Goal: Information Seeking & Learning: Learn about a topic

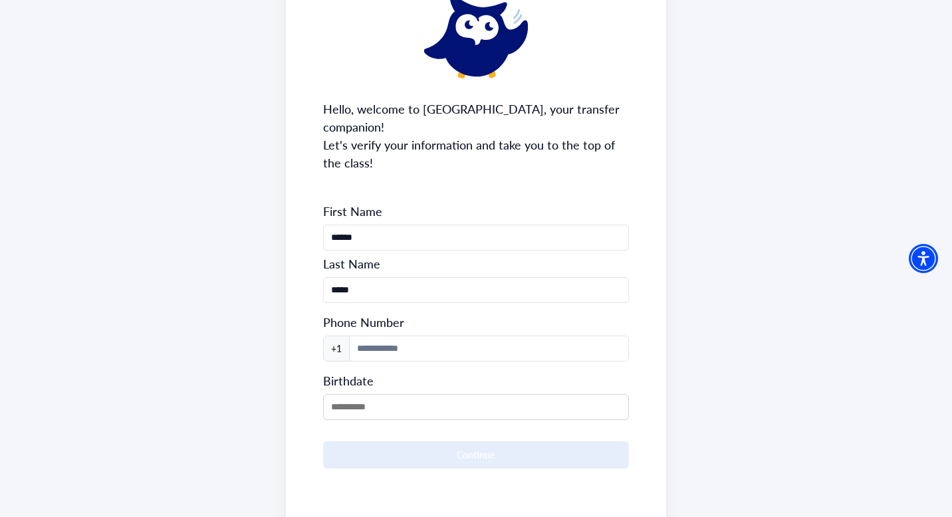
scroll to position [124, 0]
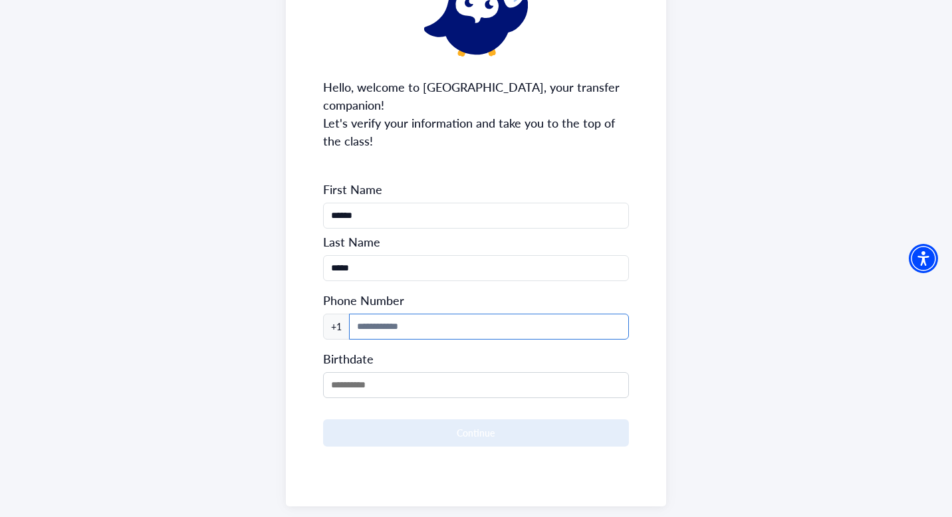
click at [386, 314] on input at bounding box center [489, 327] width 281 height 26
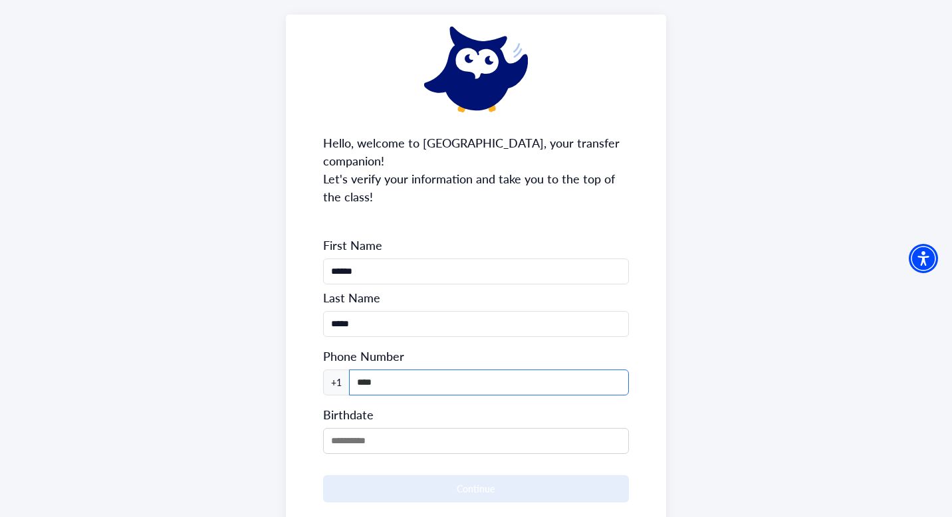
type input "**********"
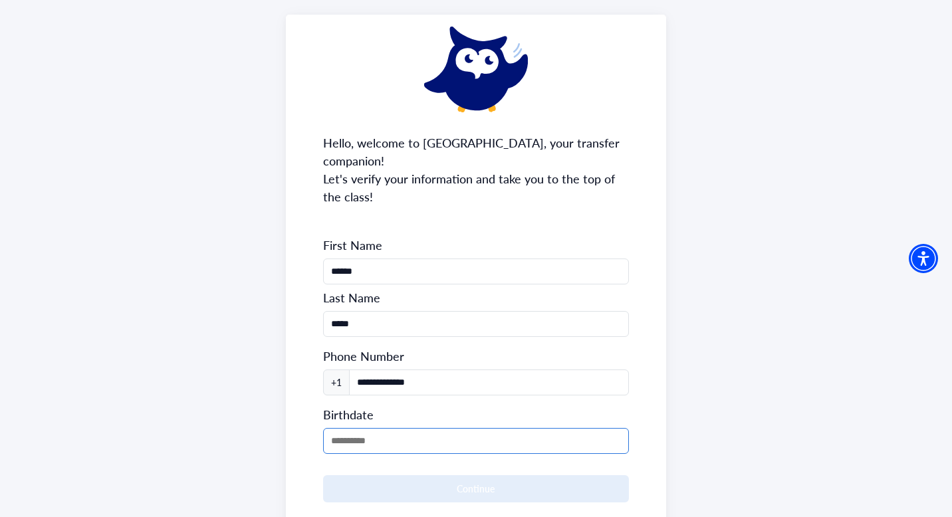
click at [400, 428] on input "MM/DD/YYYY" at bounding box center [476, 441] width 307 height 26
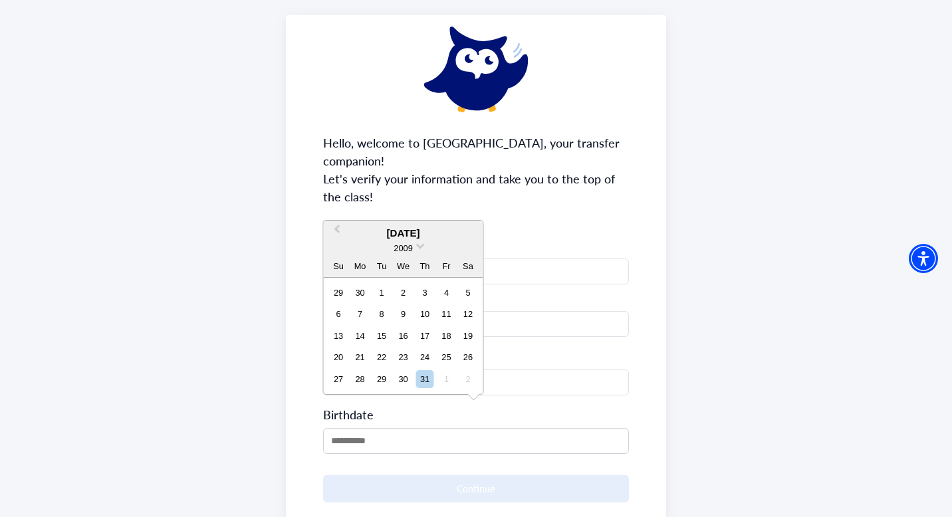
click at [415, 243] on div "2009" at bounding box center [404, 248] width 160 height 14
click at [419, 247] on span at bounding box center [420, 245] width 9 height 9
drag, startPoint x: 406, startPoint y: 315, endPoint x: 413, endPoint y: 279, distance: 36.5
click at [413, 279] on div "✓ 2009 2008 2007 2006 2005 2004 2003 2002 2001 2000 1999 1998 1997 1996 1995 19…" at bounding box center [404, 291] width 80 height 100
click at [410, 337] on div "2002" at bounding box center [403, 340] width 78 height 13
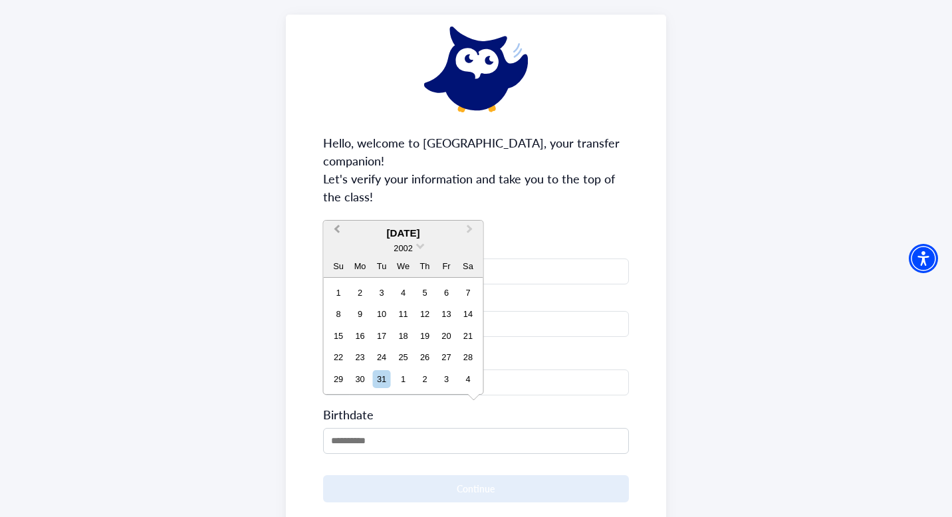
click at [337, 231] on span "Previous Month" at bounding box center [337, 232] width 0 height 20
click at [408, 315] on div "6" at bounding box center [403, 314] width 18 height 18
type input "**********"
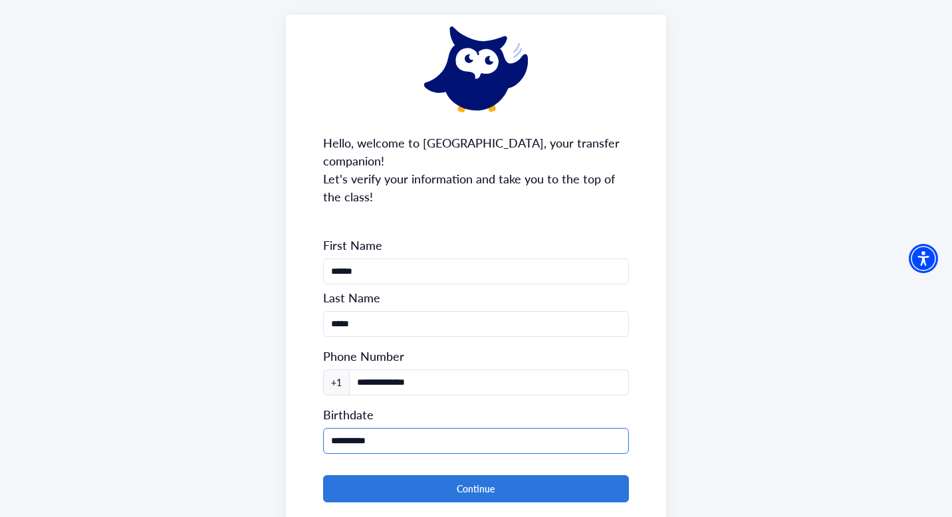
scroll to position [100, 0]
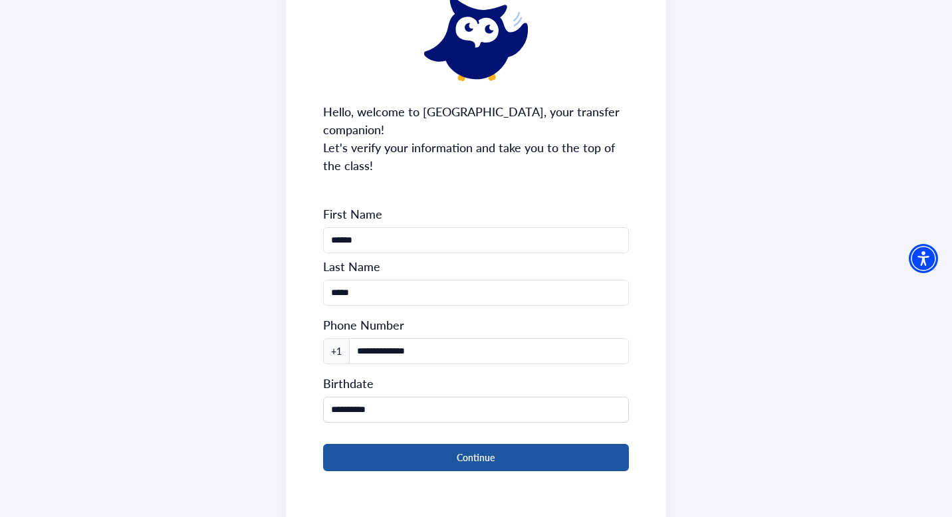
click at [412, 444] on button "Continue" at bounding box center [476, 457] width 307 height 27
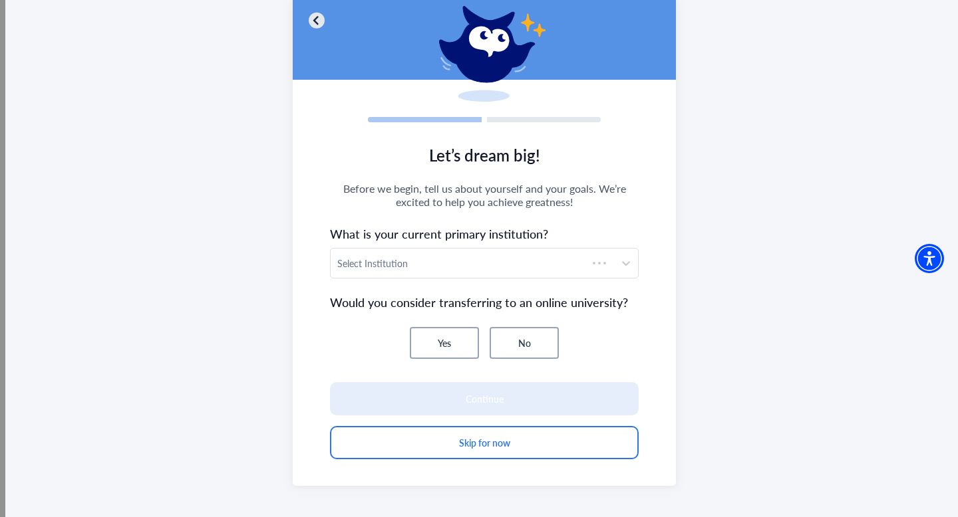
scroll to position [96, 0]
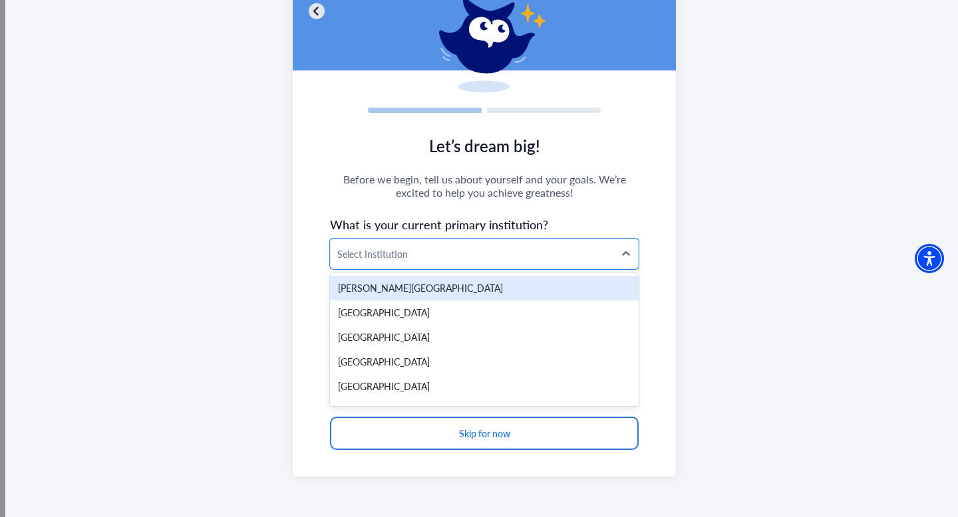
click at [421, 257] on div at bounding box center [472, 254] width 270 height 17
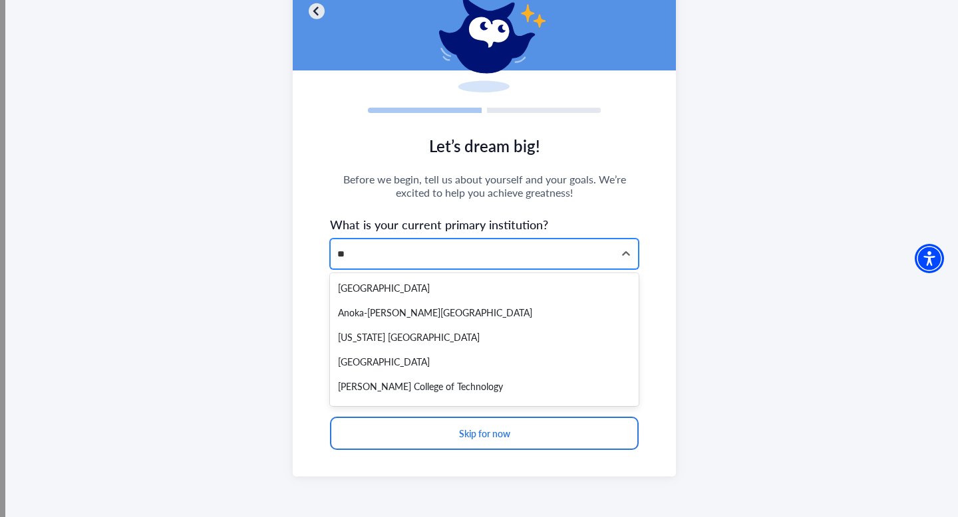
type input "*"
click at [388, 259] on div at bounding box center [472, 254] width 270 height 17
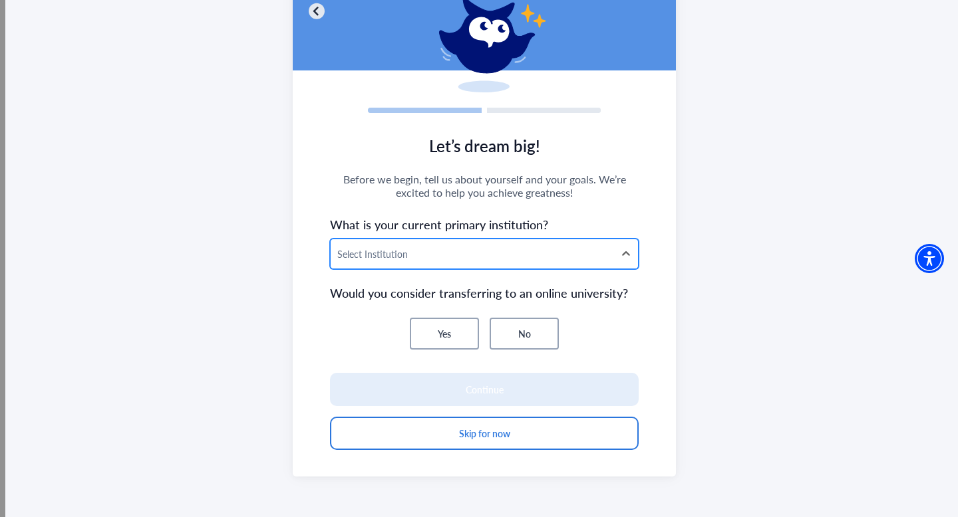
click at [385, 260] on div at bounding box center [472, 254] width 270 height 17
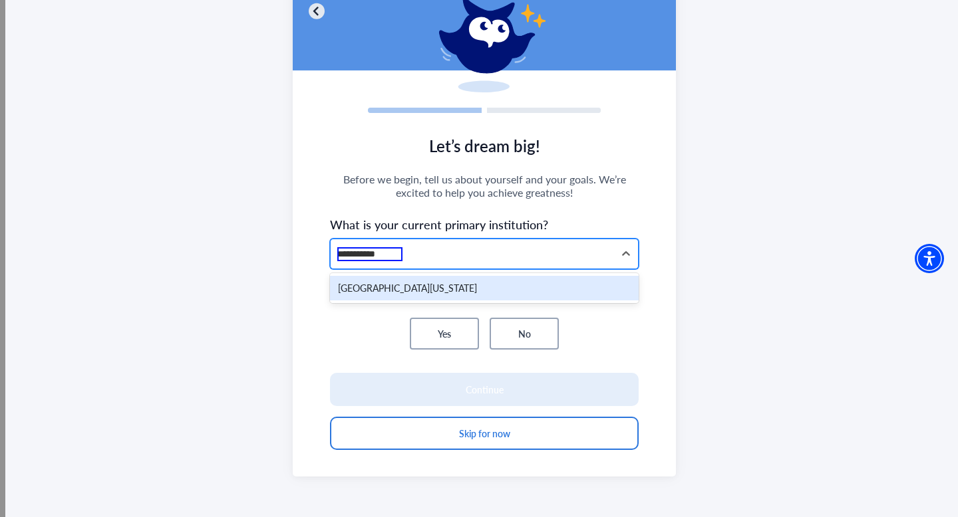
type input "**********"
click at [378, 289] on div "[GEOGRAPHIC_DATA][US_STATE]" at bounding box center [484, 288] width 309 height 25
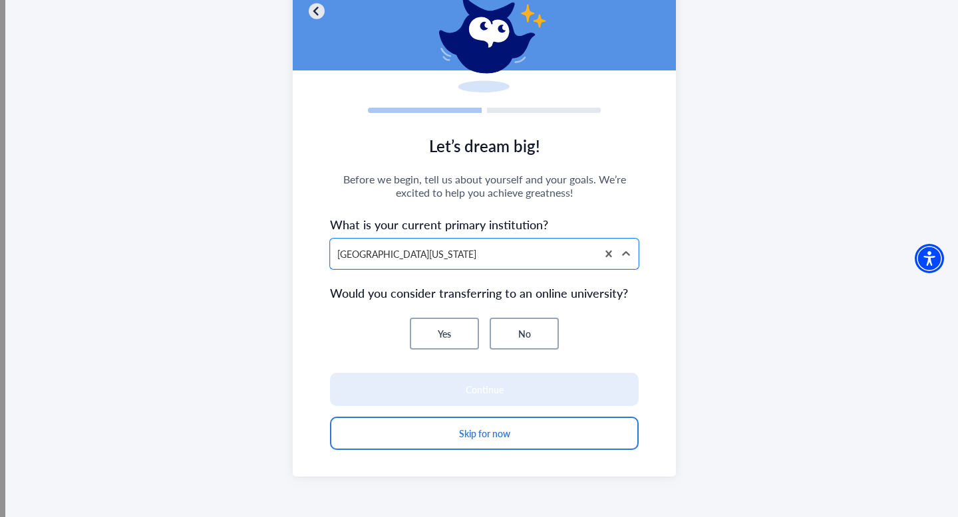
click at [498, 335] on button "No" at bounding box center [523, 334] width 69 height 32
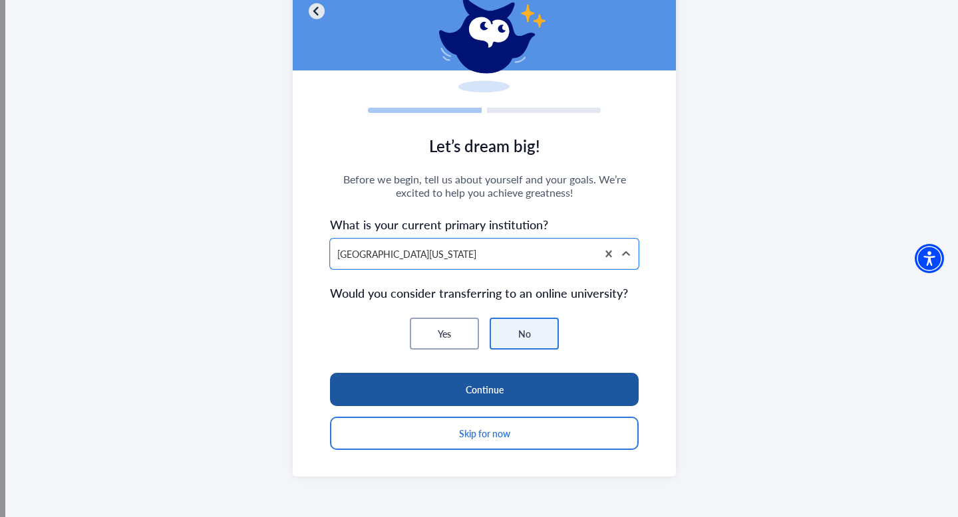
click at [448, 379] on button "Continue" at bounding box center [484, 389] width 309 height 33
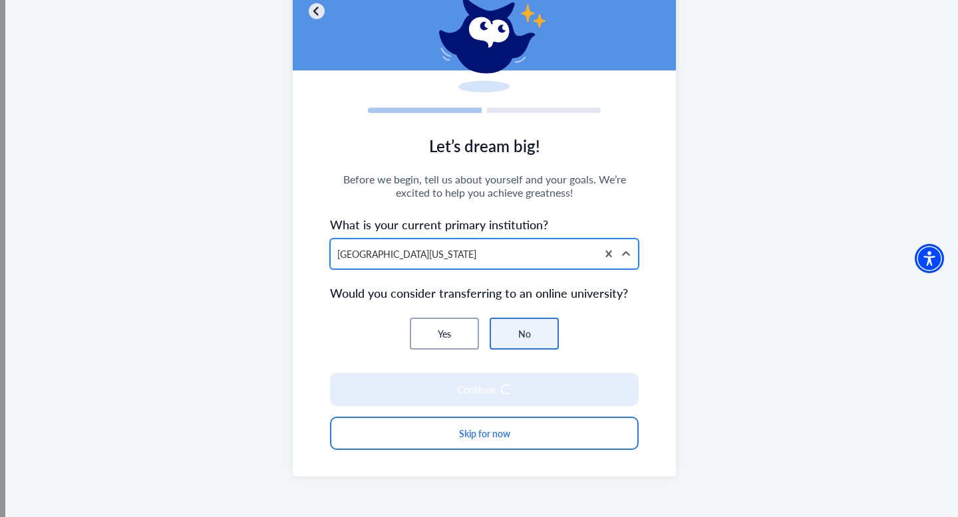
scroll to position [83, 0]
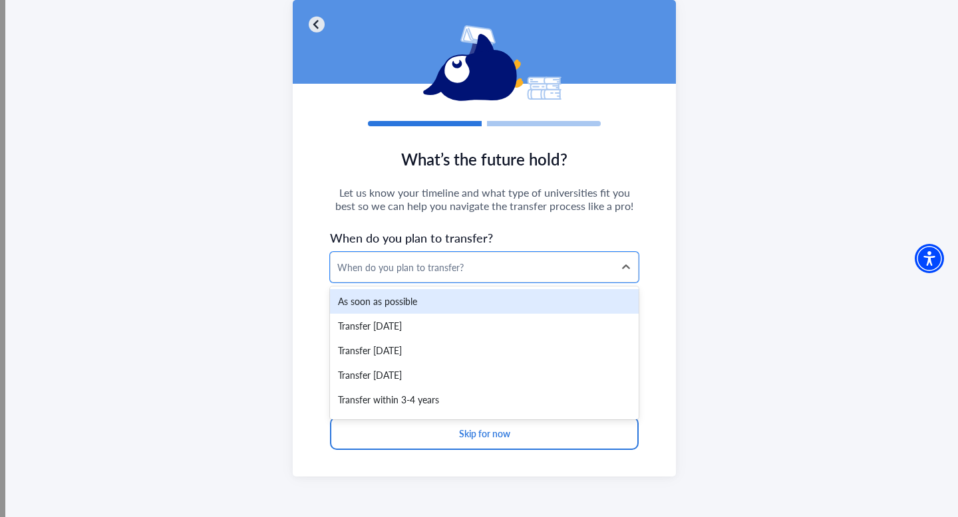
click at [395, 263] on div "When do you plan to transfer?" at bounding box center [472, 268] width 270 height 14
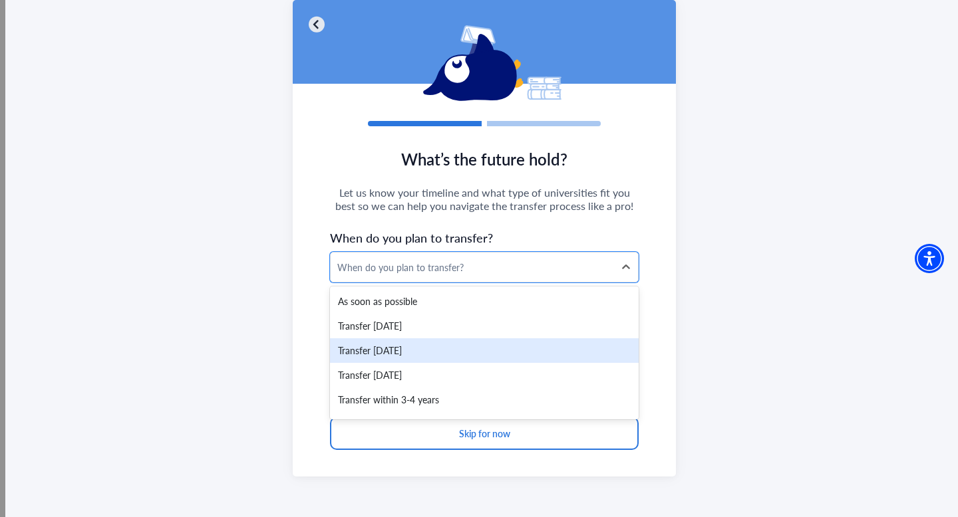
click at [368, 354] on div "Transfer [DATE]" at bounding box center [484, 350] width 309 height 25
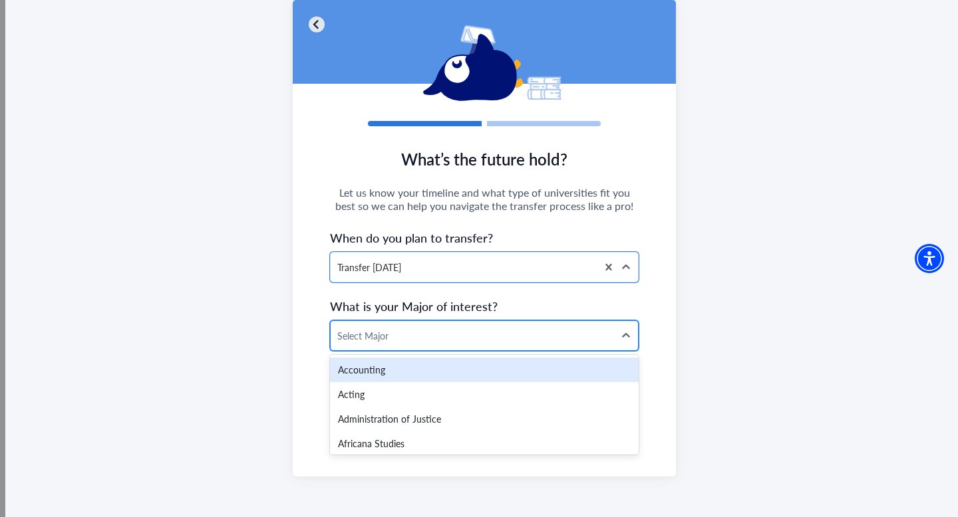
click at [408, 336] on div at bounding box center [472, 336] width 270 height 17
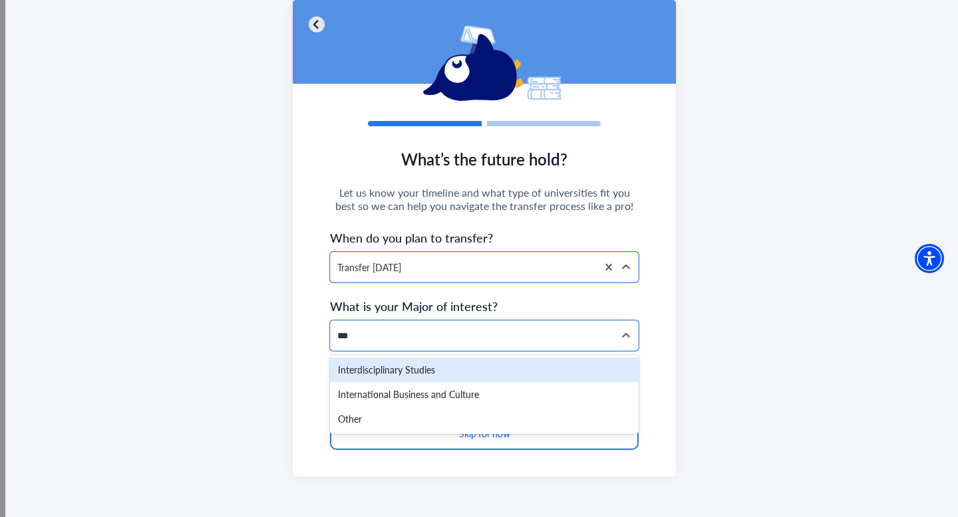
scroll to position [0, 0]
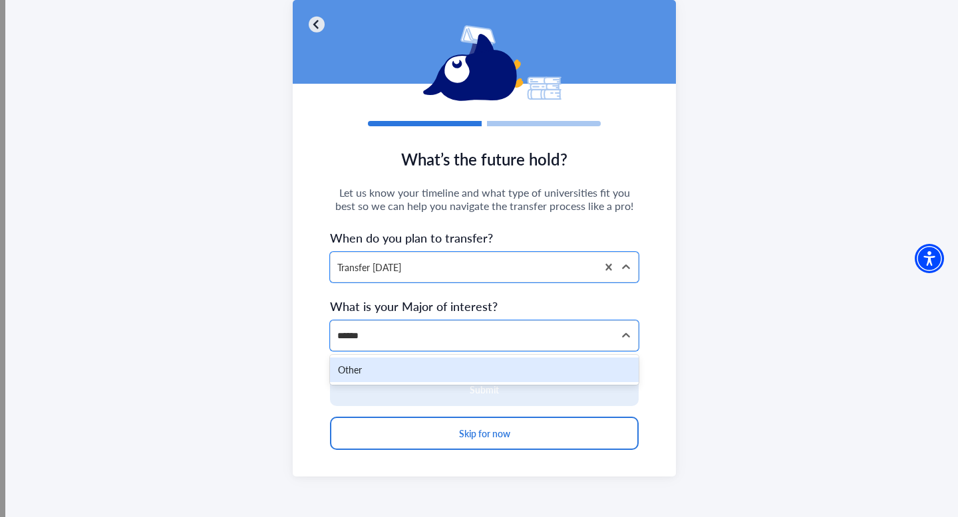
type input "*******"
click at [376, 368] on div "Other" at bounding box center [484, 370] width 309 height 25
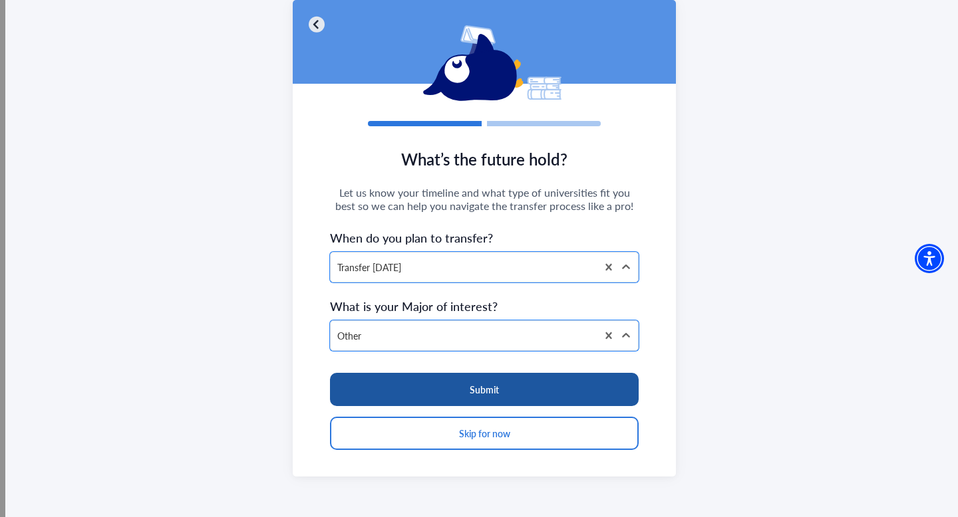
click at [423, 384] on button "Submit" at bounding box center [484, 389] width 309 height 33
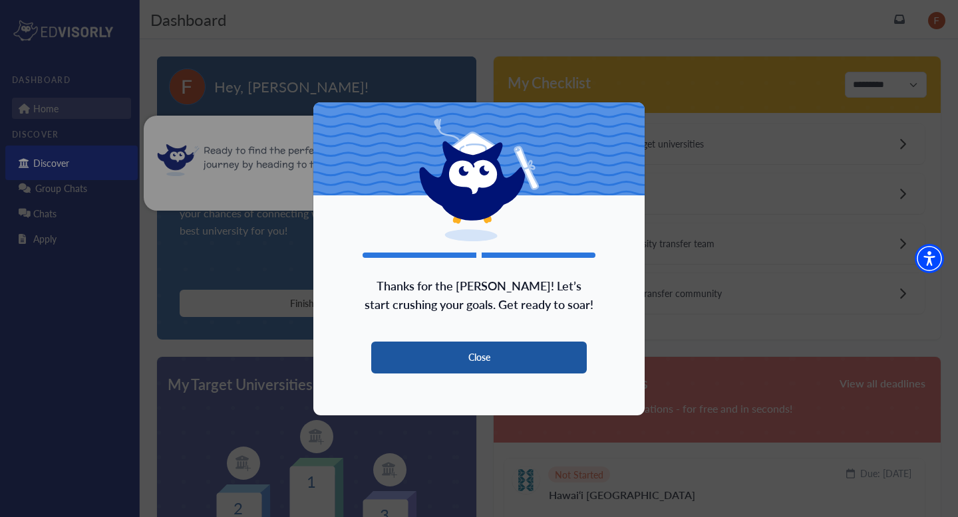
click at [440, 355] on button "Close" at bounding box center [478, 358] width 215 height 32
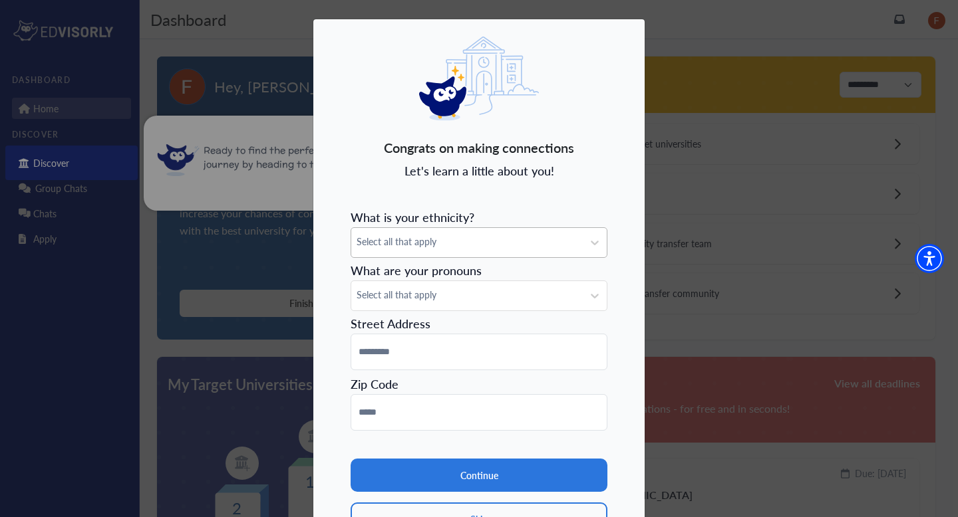
click at [431, 243] on span "Select all that apply" at bounding box center [466, 242] width 221 height 14
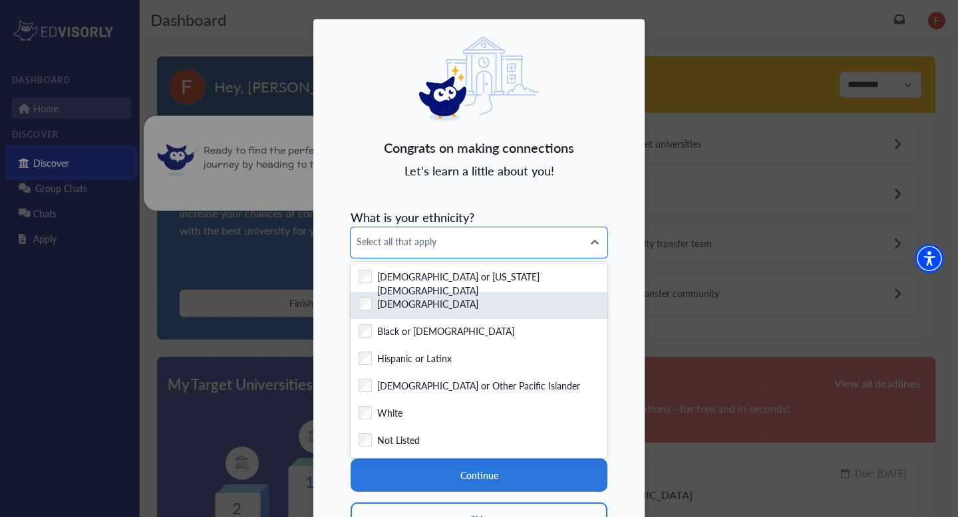
click at [393, 293] on div "Checkbox field Asian" at bounding box center [478, 305] width 257 height 27
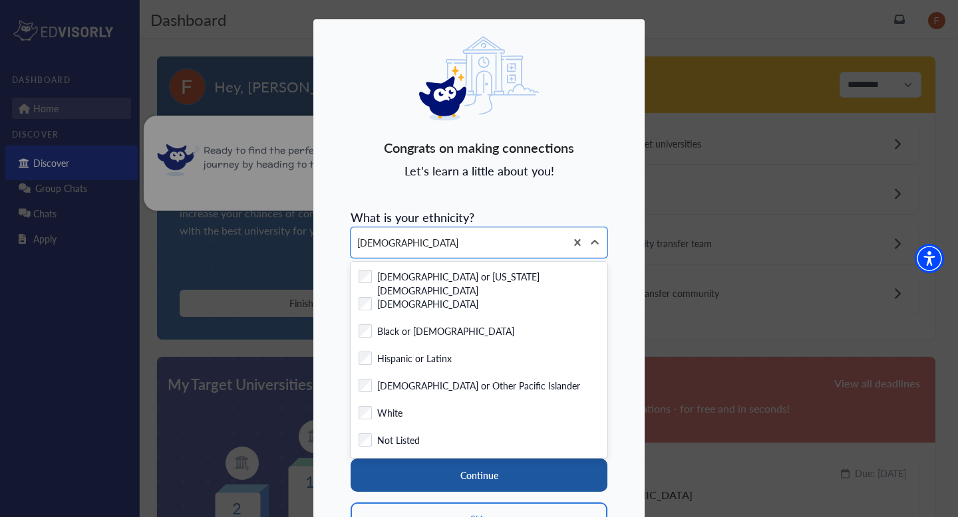
click at [434, 469] on button "Continue" at bounding box center [478, 475] width 257 height 33
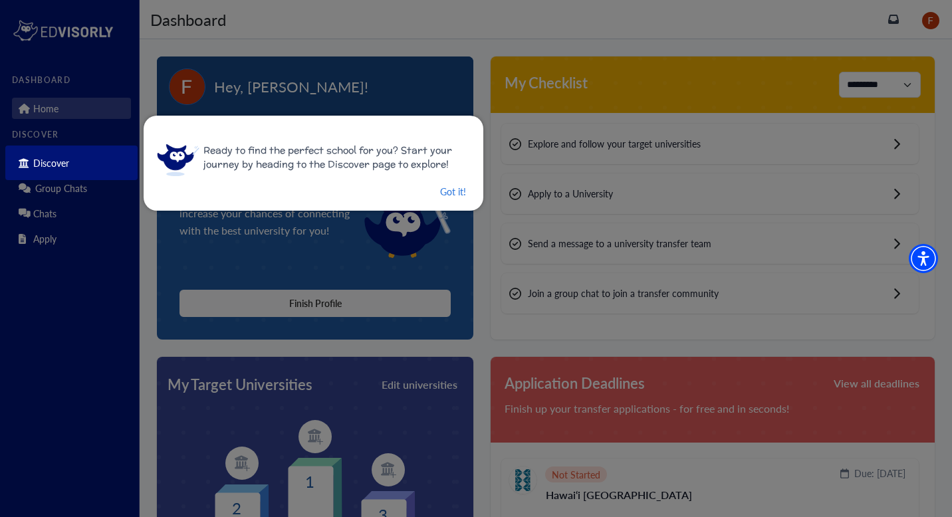
click at [444, 193] on button "Got it!" at bounding box center [453, 192] width 29 height 17
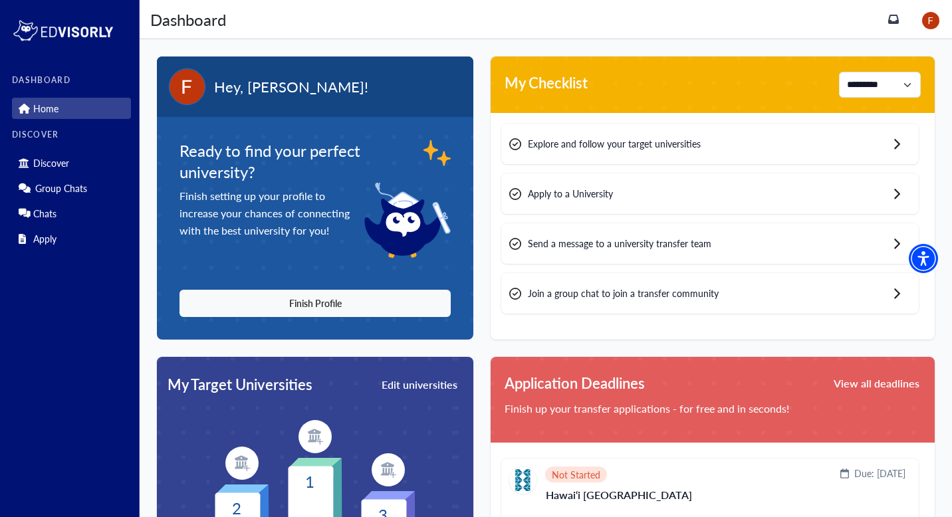
click at [330, 287] on div "Ready to find your perfect university? Finish setting up your profile to increa…" at bounding box center [315, 229] width 271 height 178
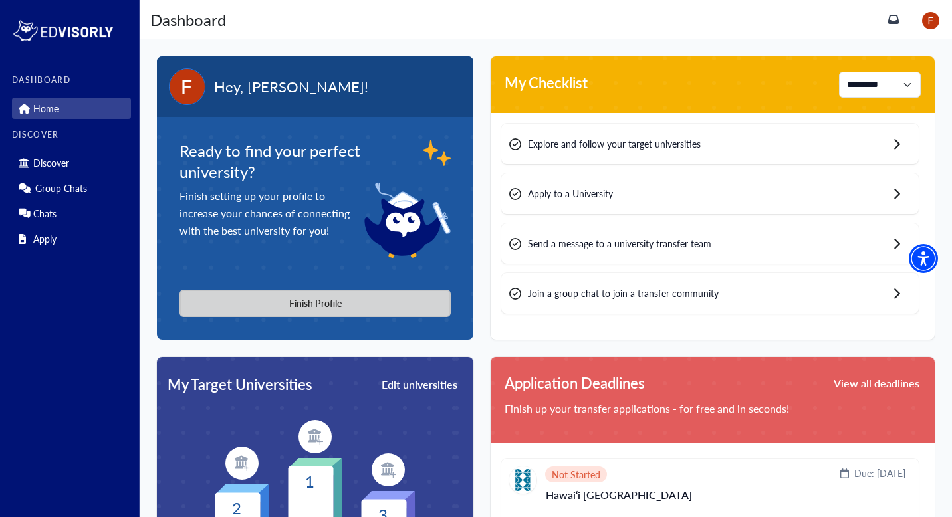
click at [330, 306] on button "Finish Profile" at bounding box center [315, 303] width 271 height 27
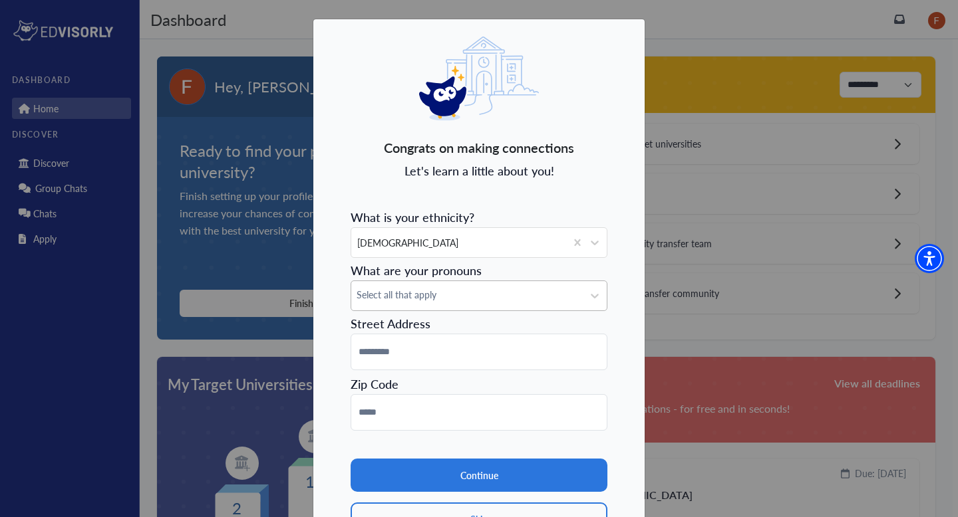
click at [400, 304] on div "Select all that apply" at bounding box center [466, 295] width 231 height 29
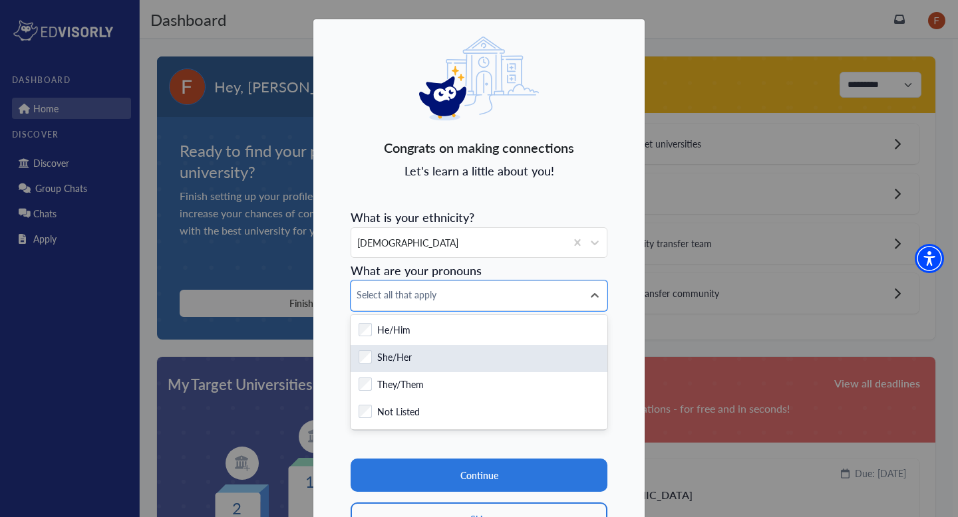
click at [399, 356] on label "She/Her" at bounding box center [394, 358] width 35 height 17
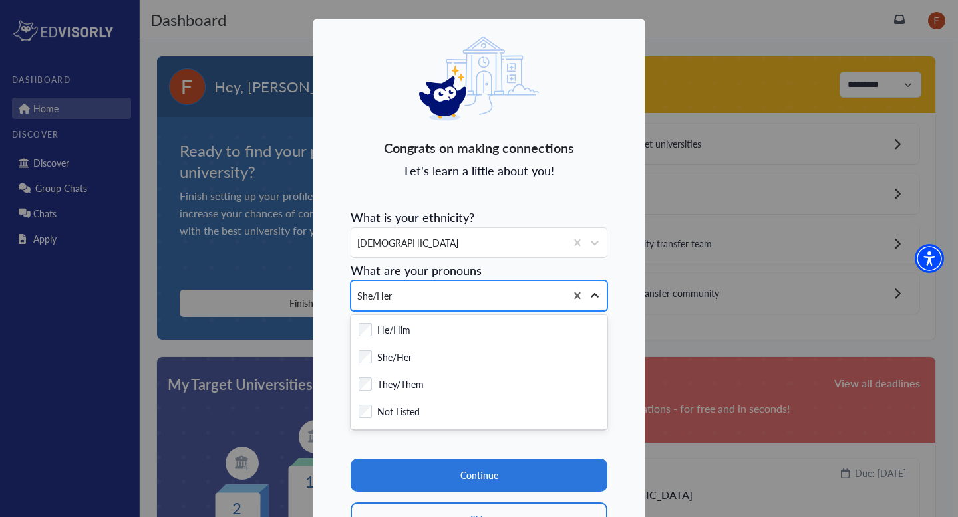
click at [590, 298] on icon at bounding box center [594, 295] width 13 height 13
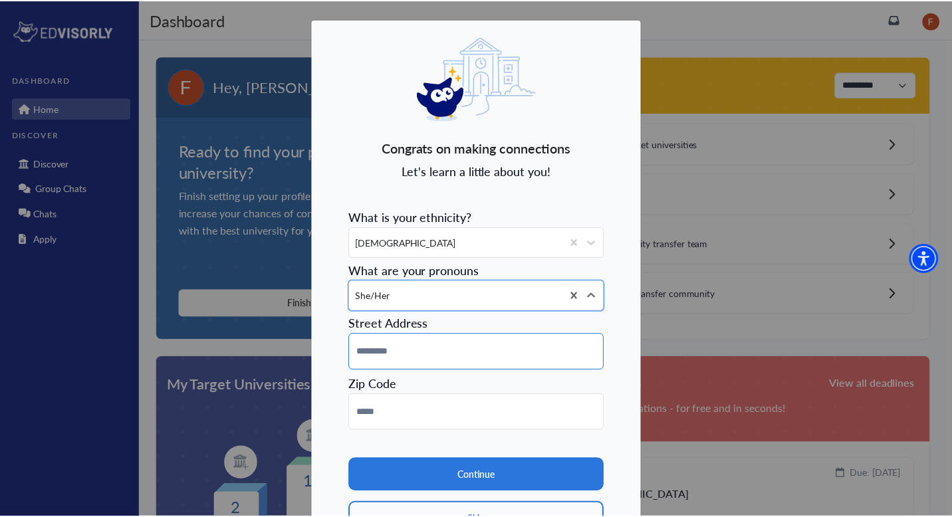
scroll to position [74, 0]
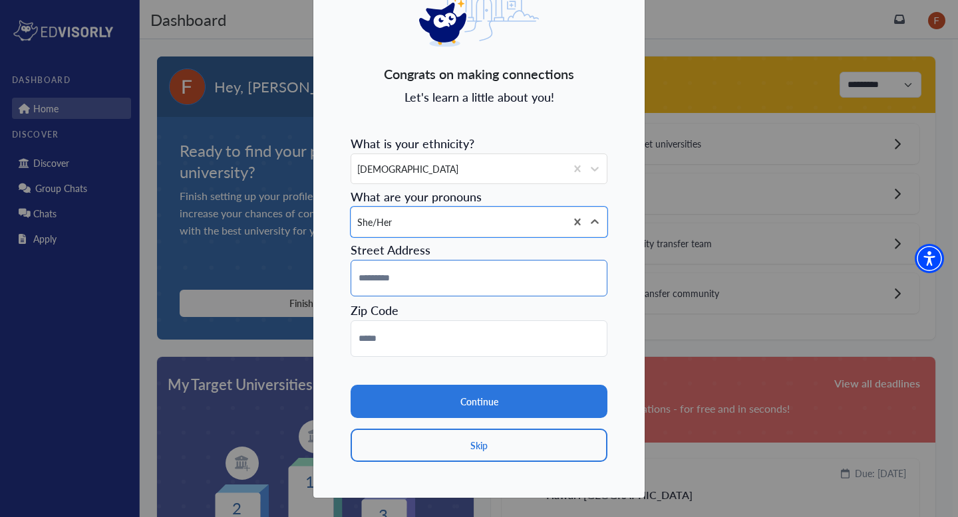
click at [407, 287] on input at bounding box center [478, 278] width 257 height 37
type input "**********"
type input "*****"
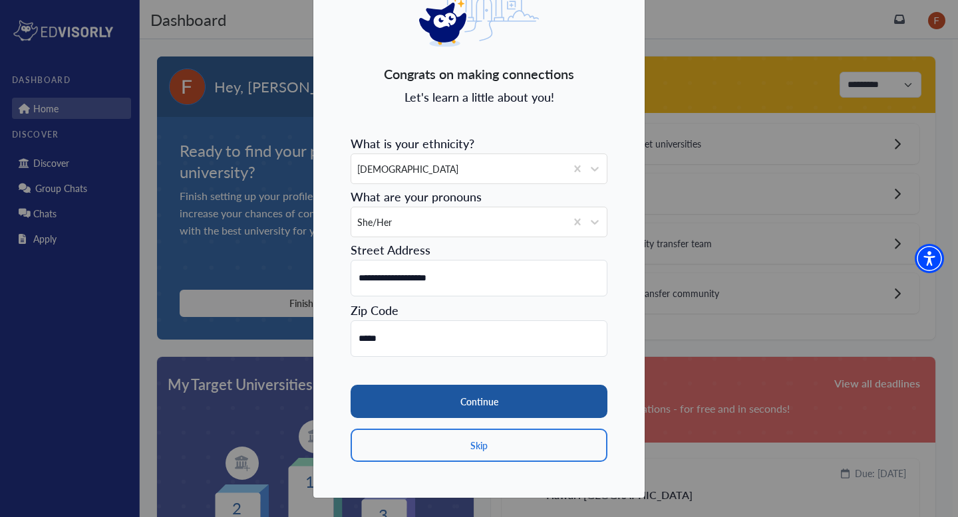
click at [444, 406] on button "Continue" at bounding box center [478, 401] width 257 height 33
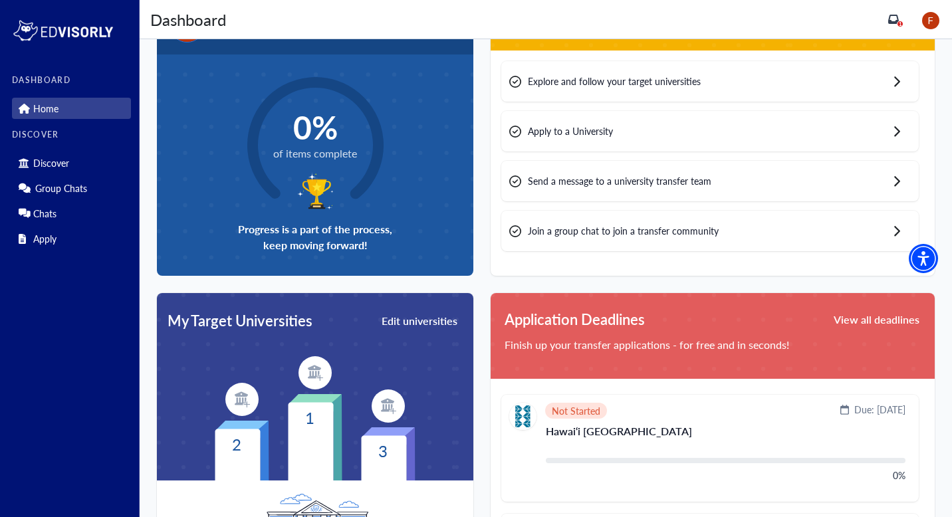
scroll to position [0, 0]
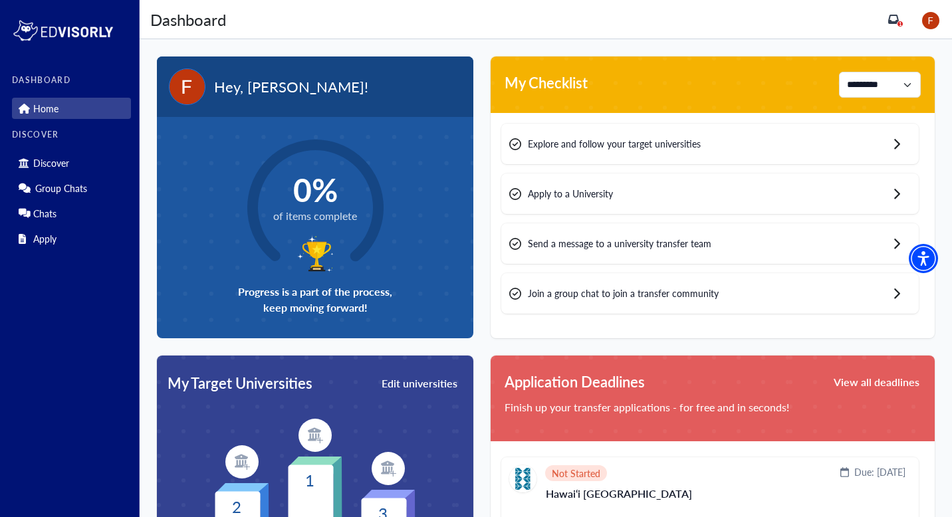
click at [582, 195] on span "Apply to a University" at bounding box center [570, 194] width 85 height 14
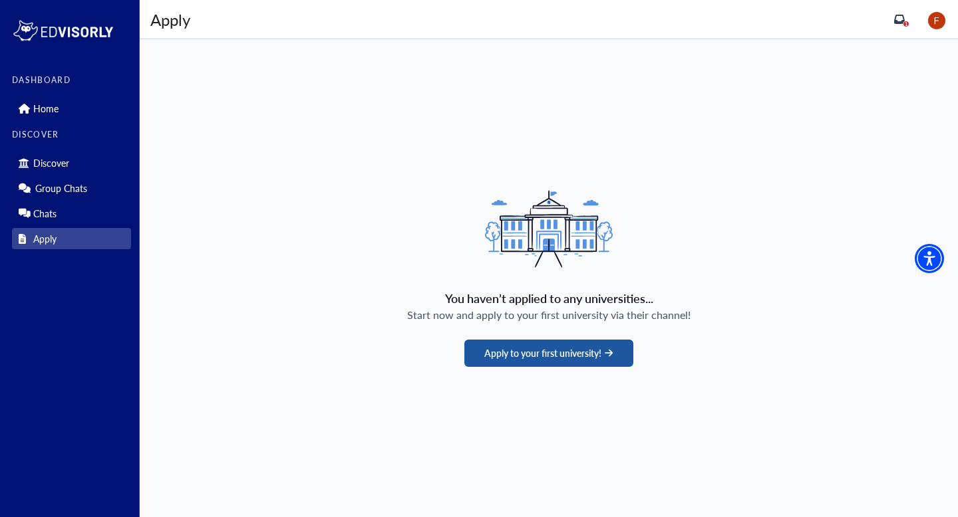
click at [557, 352] on button "Apply to your first university!" at bounding box center [548, 353] width 168 height 27
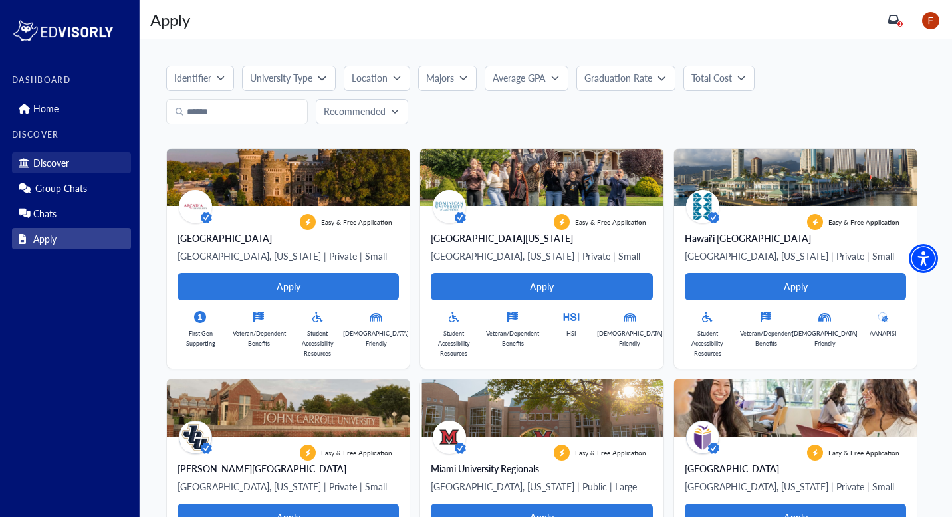
click at [63, 166] on p "Discover" at bounding box center [51, 163] width 36 height 11
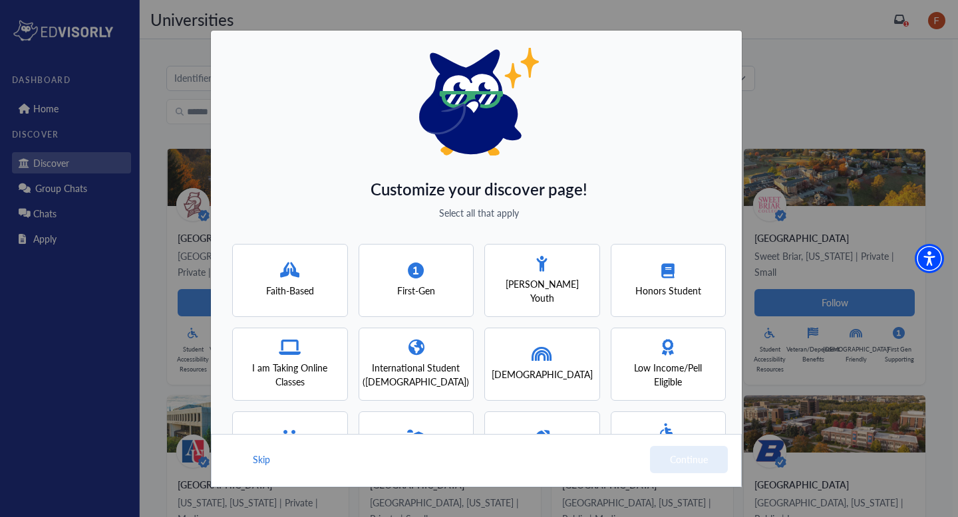
click at [403, 284] on span "First-Gen" at bounding box center [416, 291] width 38 height 14
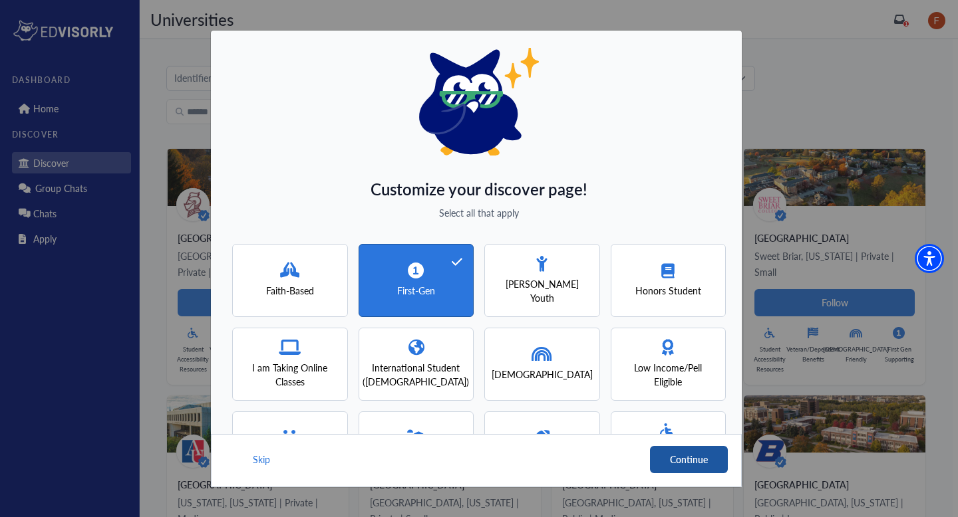
click at [696, 465] on button "Continue" at bounding box center [689, 459] width 78 height 27
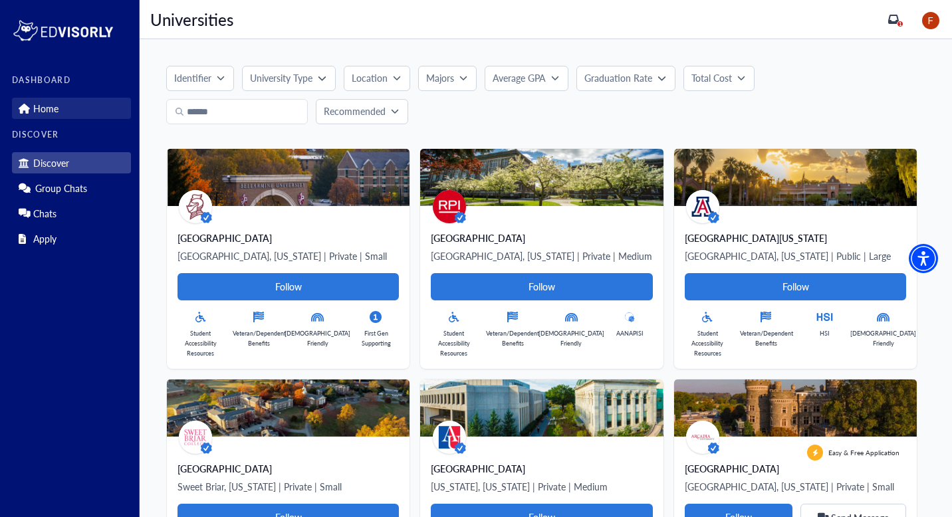
click at [51, 108] on p "Home" at bounding box center [45, 108] width 25 height 11
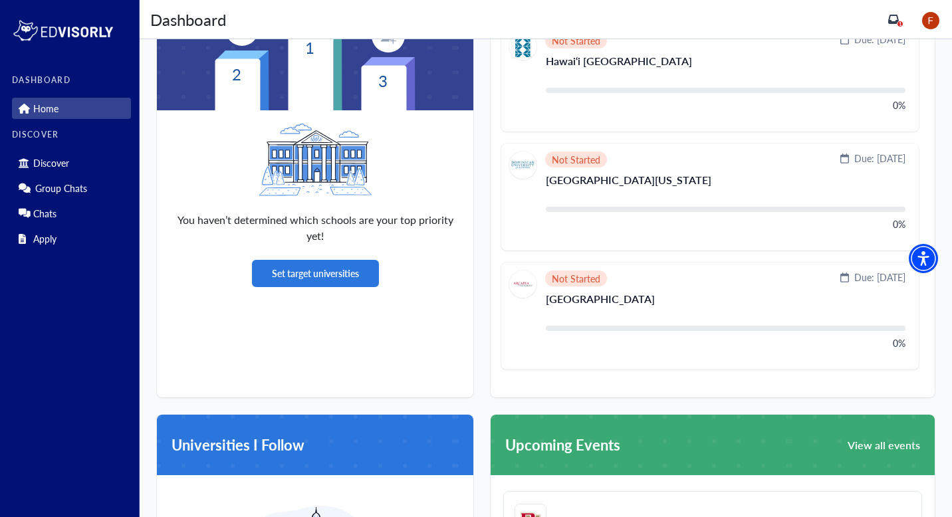
scroll to position [440, 0]
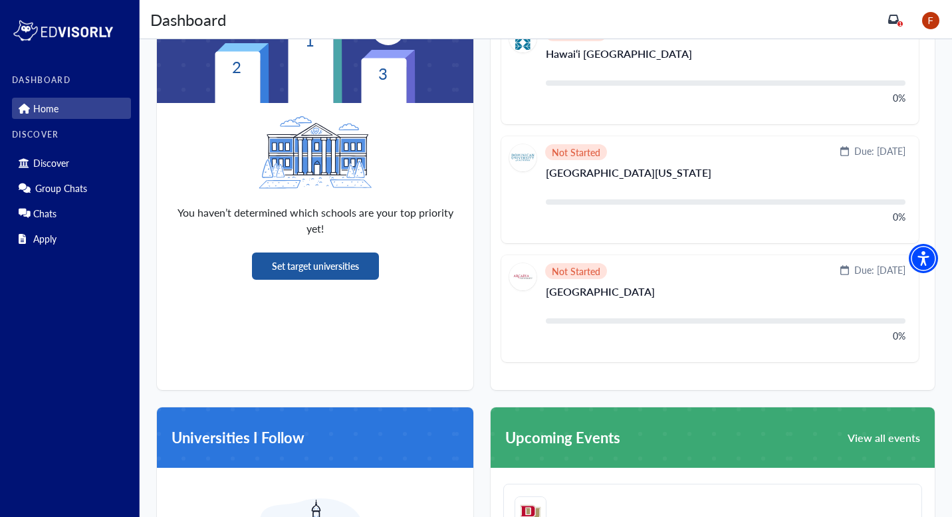
click at [296, 265] on button "Set target universities" at bounding box center [315, 266] width 127 height 27
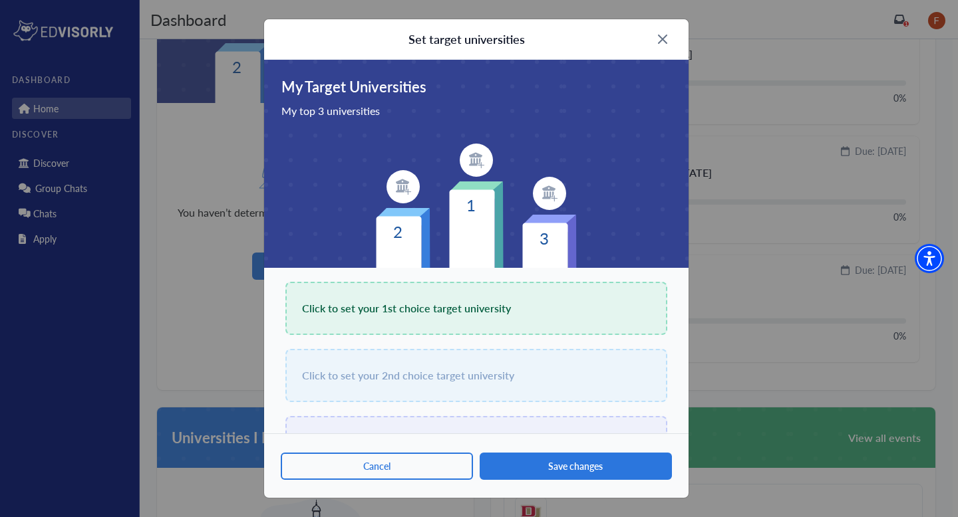
click at [660, 39] on img at bounding box center [662, 39] width 9 height 9
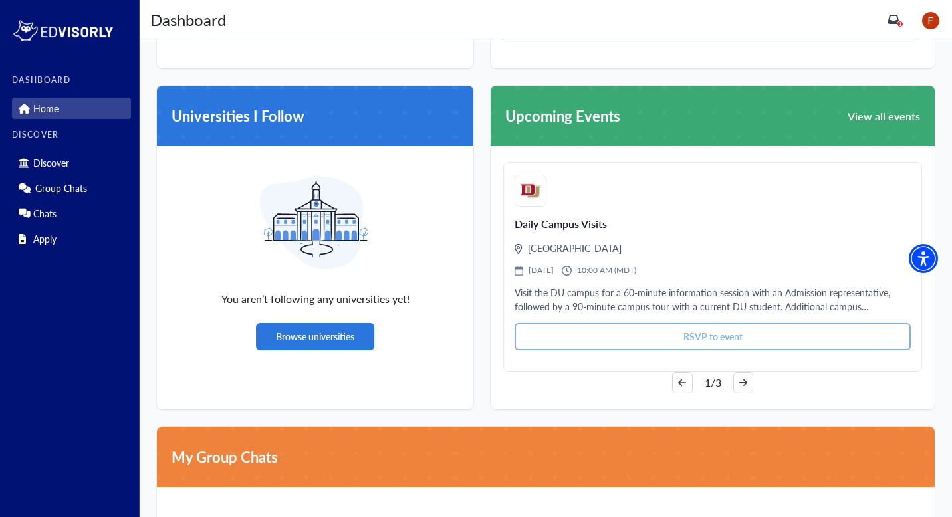
scroll to position [819, 0]
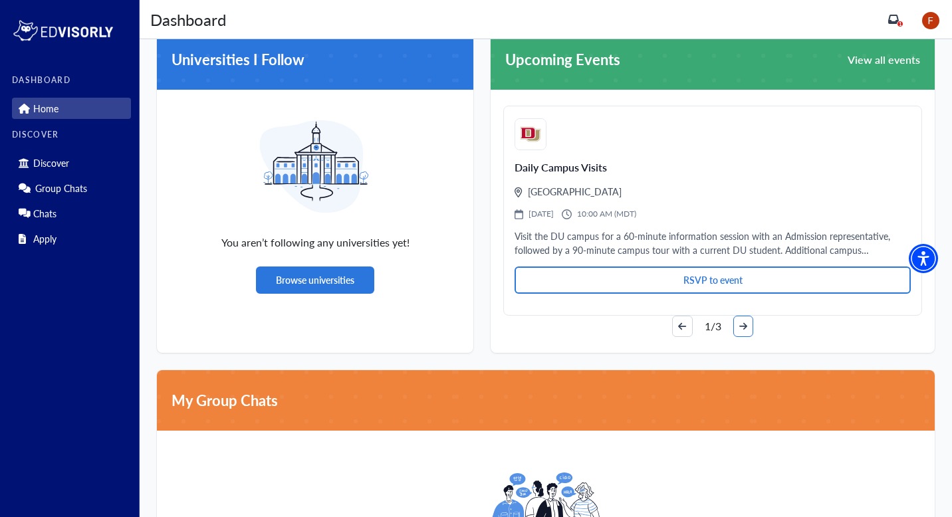
click at [742, 328] on icon "arrow-right" at bounding box center [743, 326] width 8 height 9
click at [743, 323] on icon "arrow-right" at bounding box center [743, 326] width 8 height 7
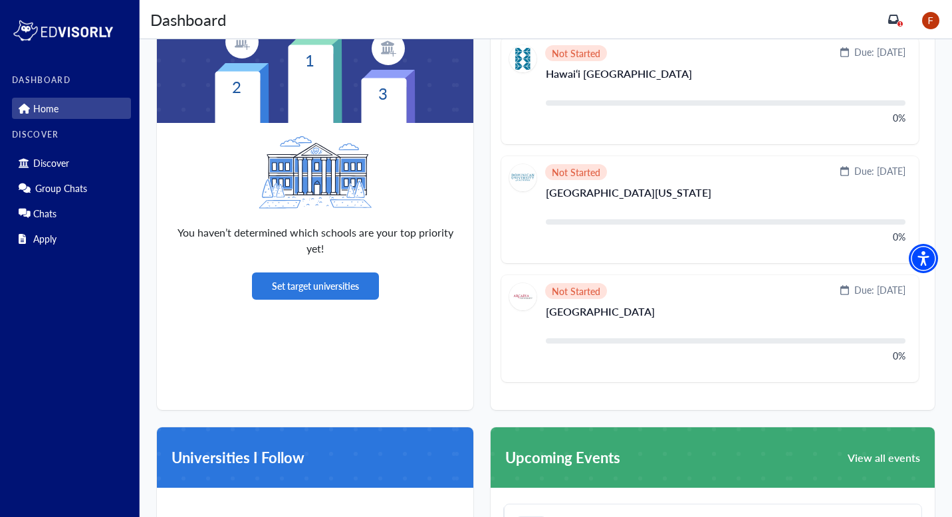
scroll to position [0, 0]
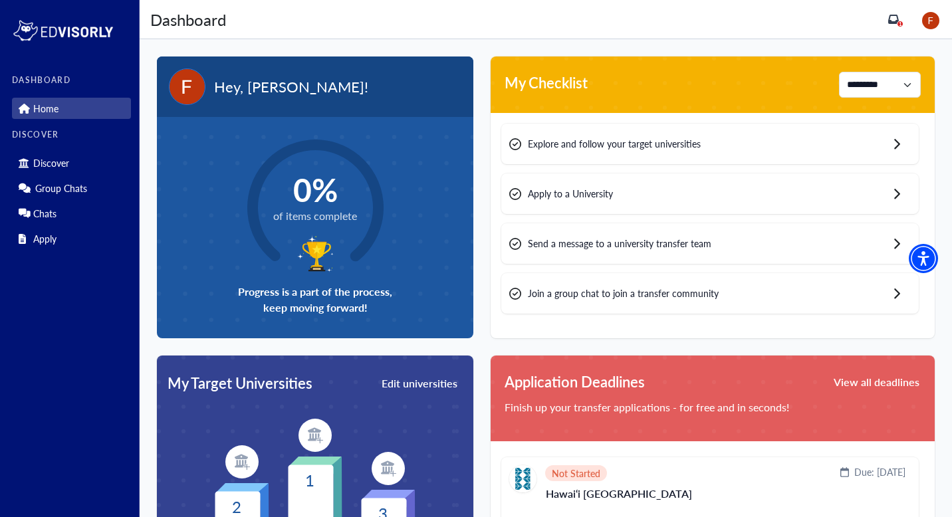
click at [193, 84] on img at bounding box center [187, 86] width 37 height 37
click at [384, 80] on div "Hey, [PERSON_NAME]!" at bounding box center [315, 87] width 317 height 61
click at [895, 17] on icon "inbox" at bounding box center [893, 19] width 11 height 9
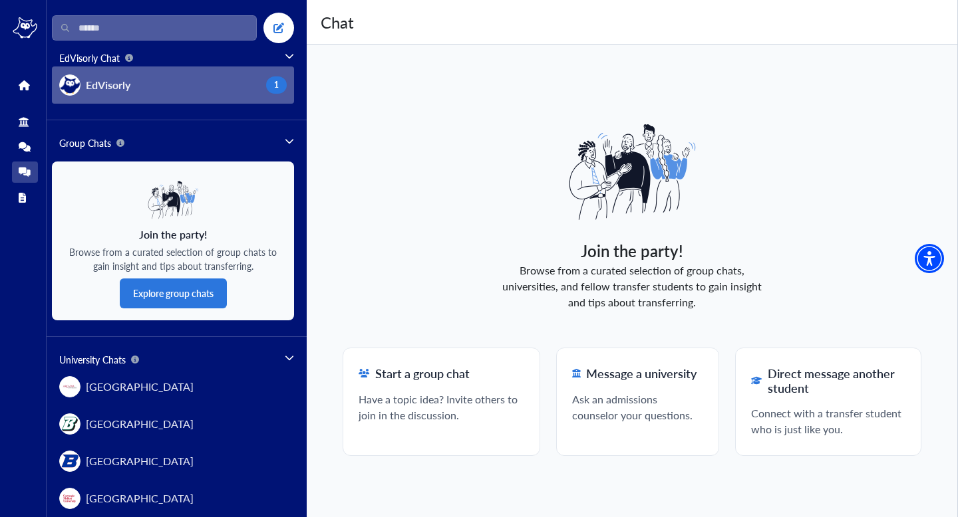
click at [114, 93] on div "EdVisorly" at bounding box center [94, 84] width 71 height 21
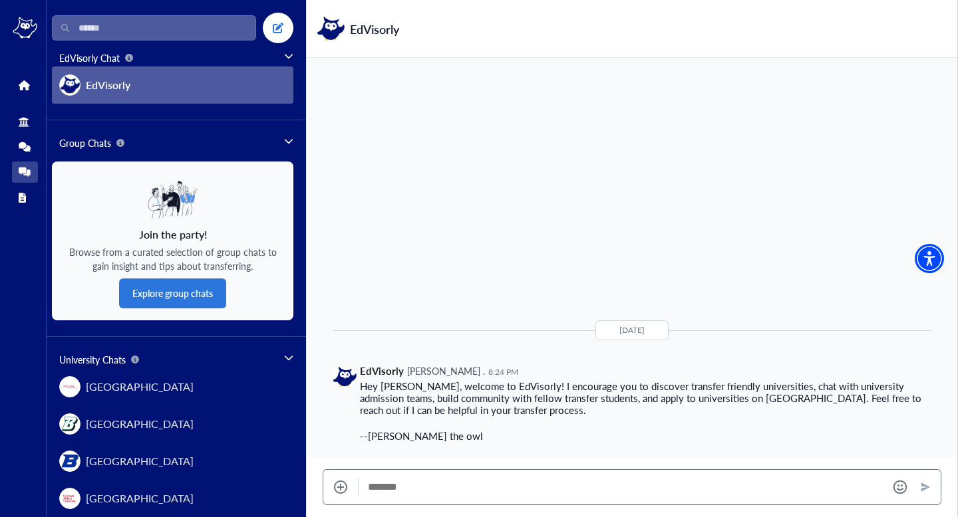
click at [496, 481] on textarea "Message" at bounding box center [622, 487] width 509 height 13
type textarea "*"
type textarea "**********"
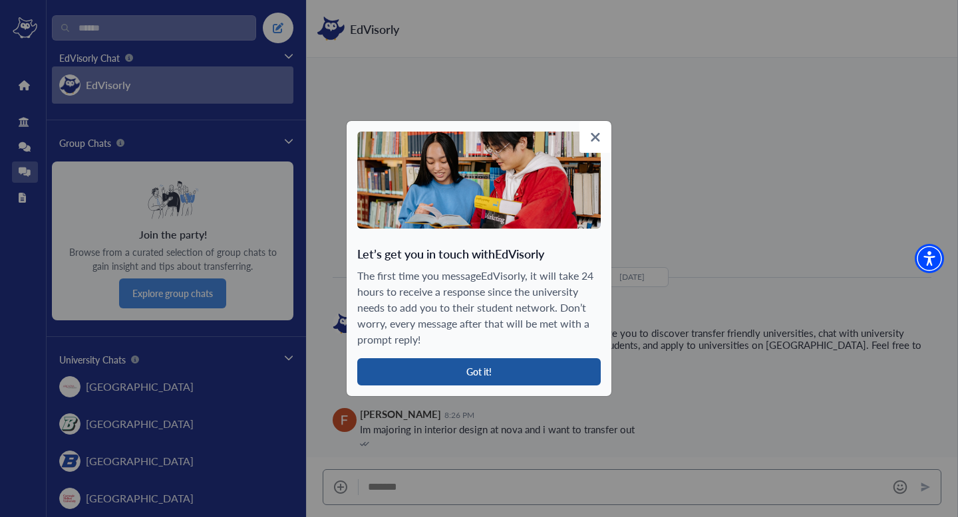
click at [433, 374] on button "Got it!" at bounding box center [478, 371] width 243 height 27
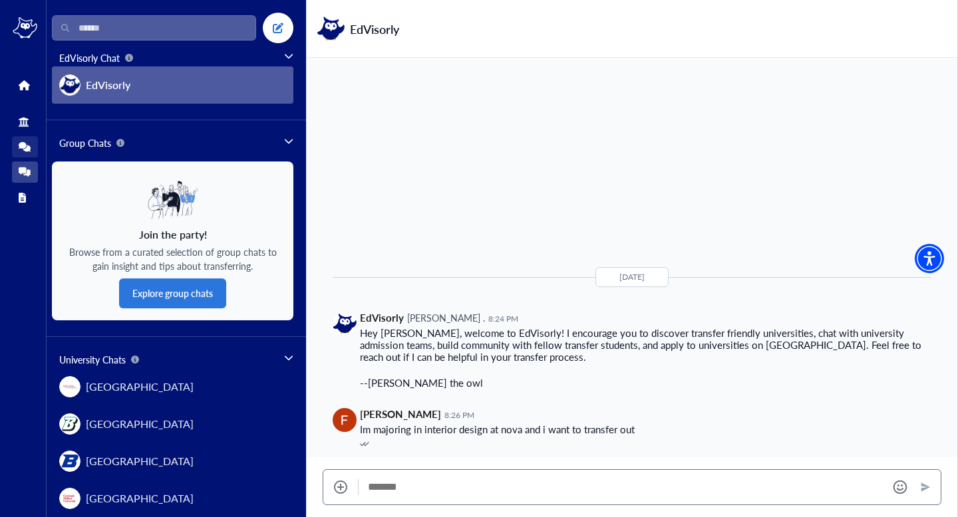
click at [27, 149] on icon at bounding box center [25, 146] width 12 height 9
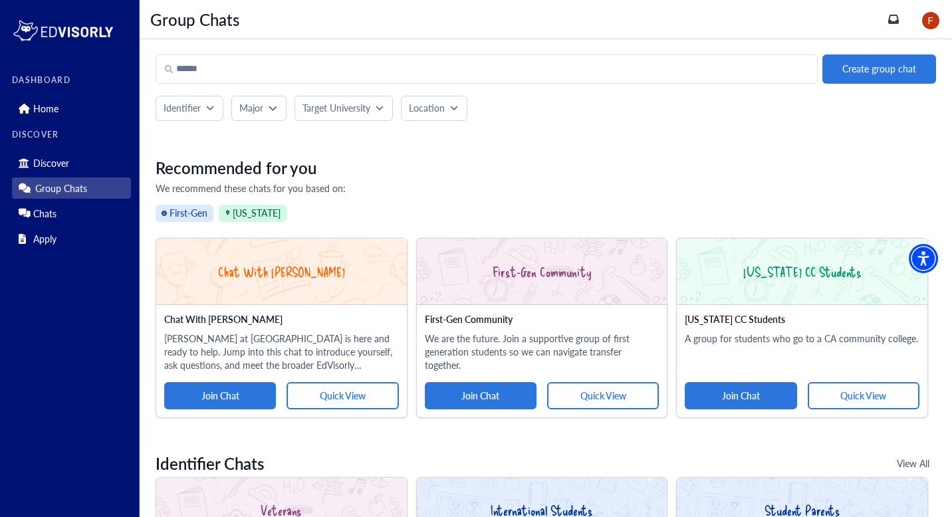
click at [270, 111] on icon "button" at bounding box center [273, 108] width 8 height 8
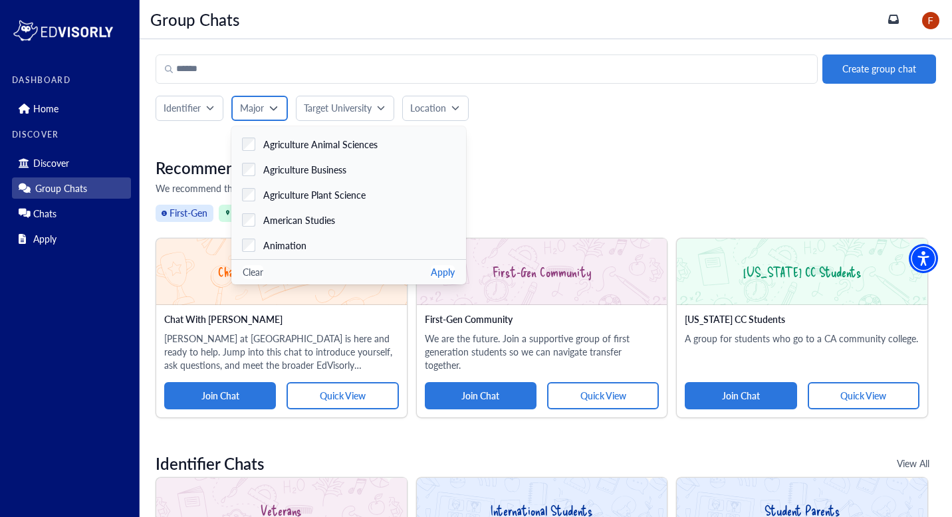
scroll to position [33, 0]
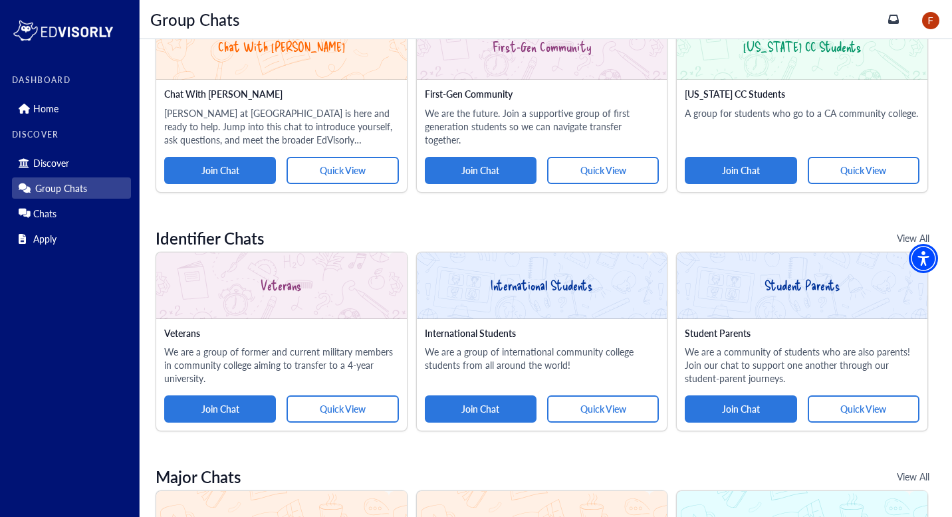
scroll to position [0, 0]
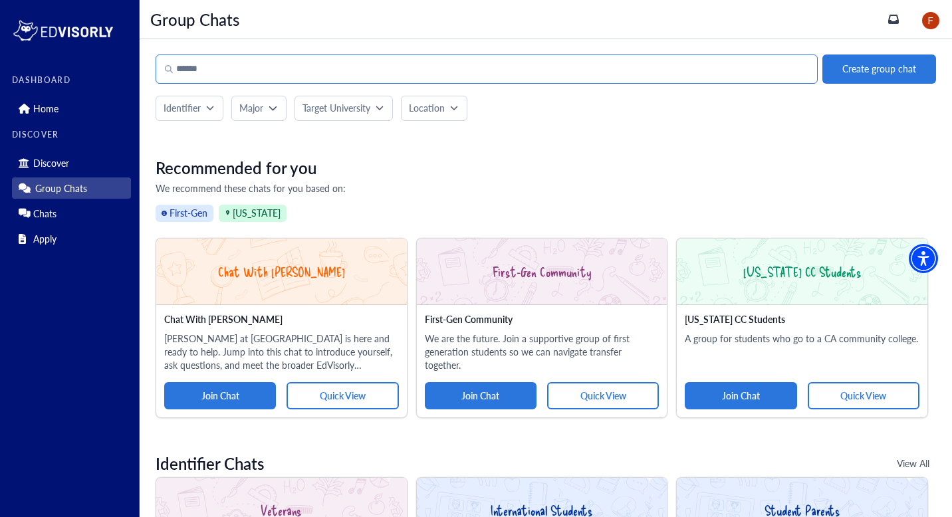
click at [412, 76] on input "Search" at bounding box center [487, 69] width 662 height 29
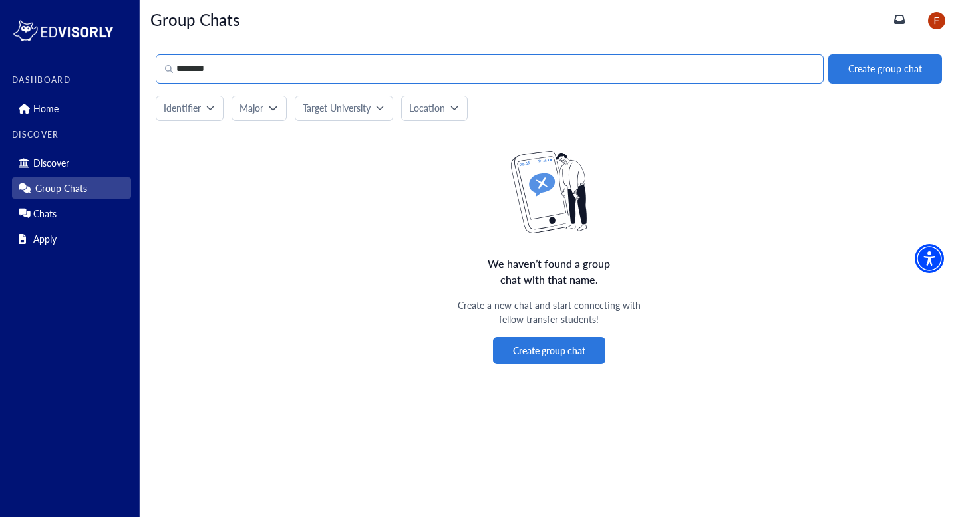
click at [251, 71] on input "********" at bounding box center [490, 69] width 668 height 29
click at [251, 68] on input "***" at bounding box center [490, 69] width 668 height 29
type input "***"
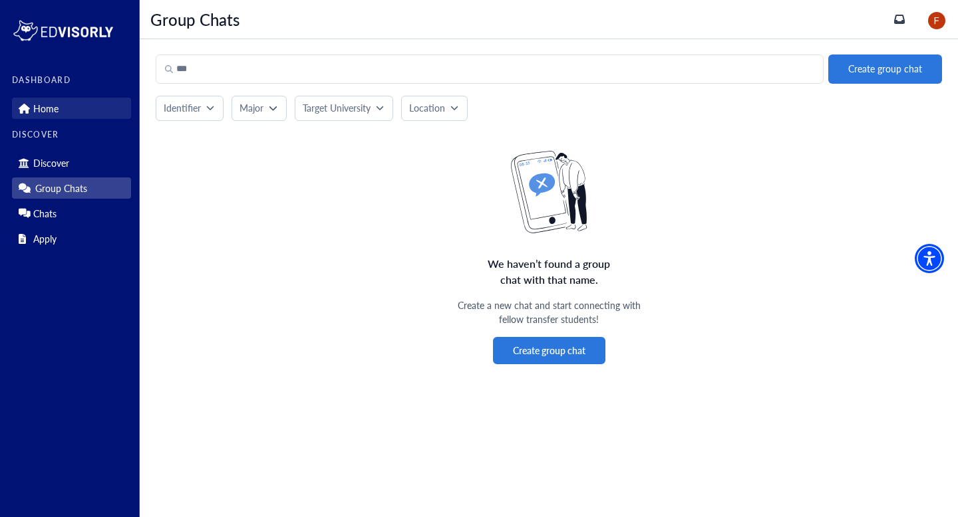
click at [85, 115] on link "Home" at bounding box center [71, 108] width 119 height 21
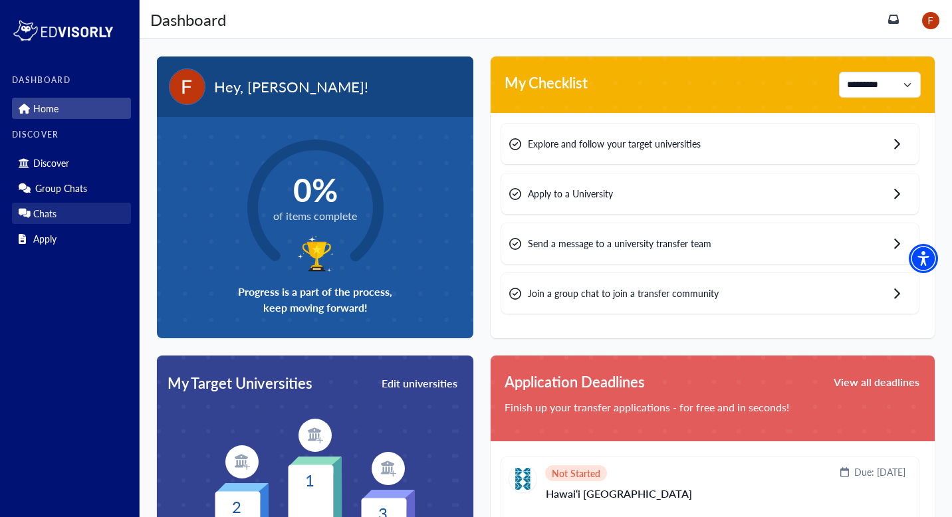
click at [53, 220] on link "Chats" at bounding box center [71, 213] width 119 height 21
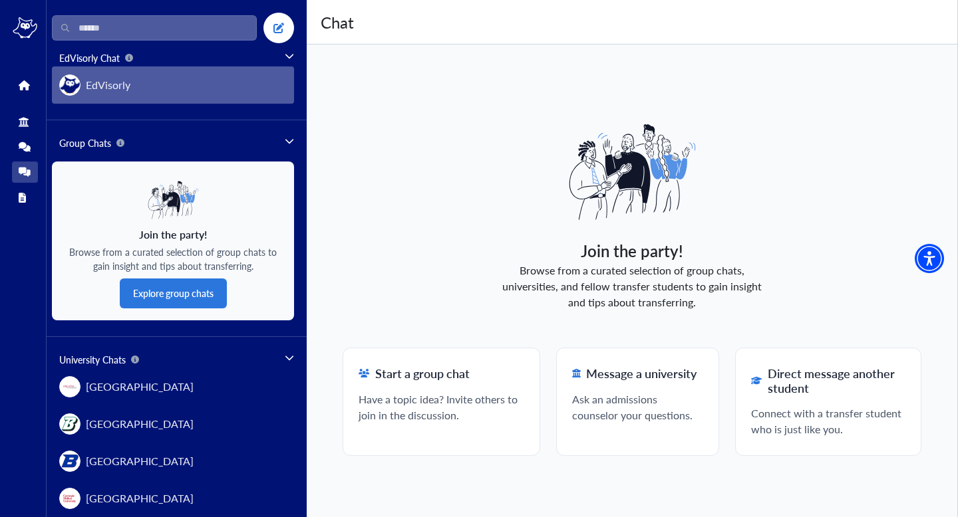
click at [100, 92] on span "EdVisorly" at bounding box center [108, 85] width 45 height 16
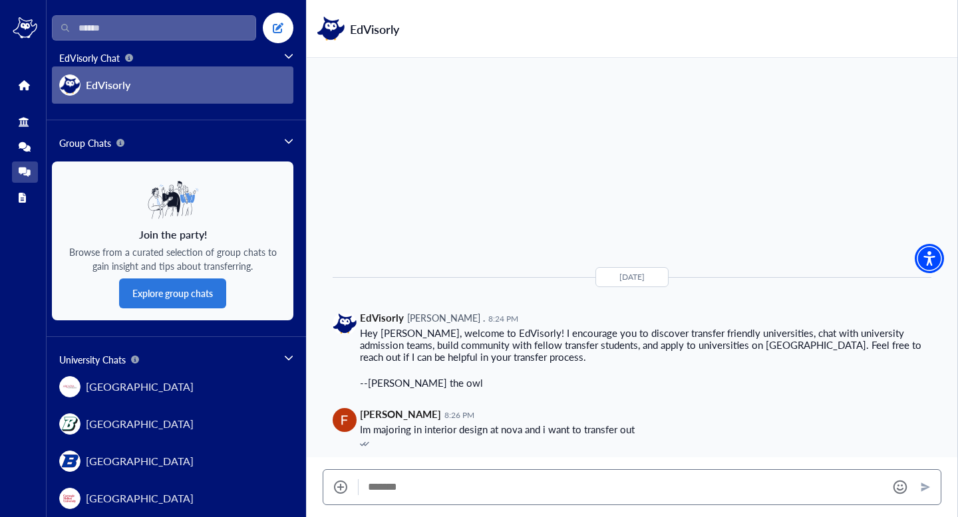
click at [634, 432] on p "Im majoring in interior design at nova and i want to transfer out" at bounding box center [497, 430] width 275 height 12
click at [23, 119] on icon at bounding box center [24, 122] width 10 height 10
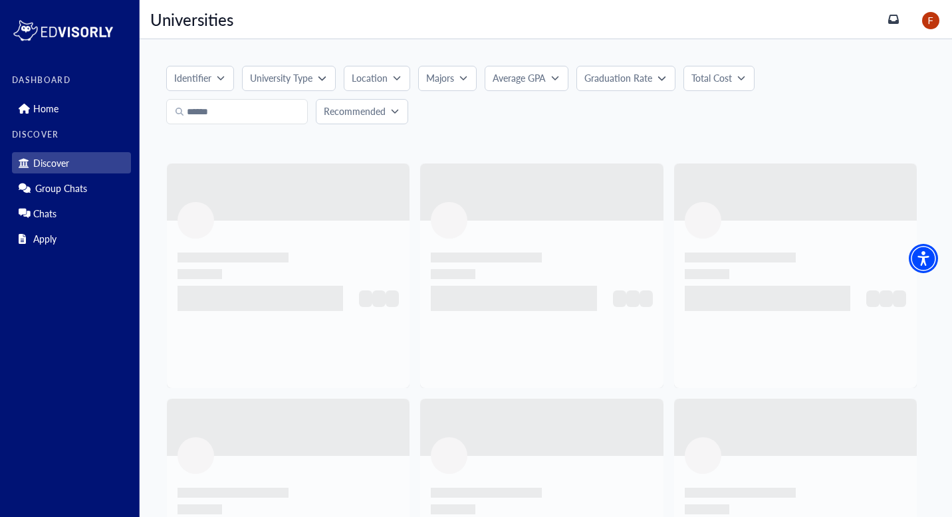
click at [453, 86] on button "Majors" at bounding box center [447, 78] width 59 height 25
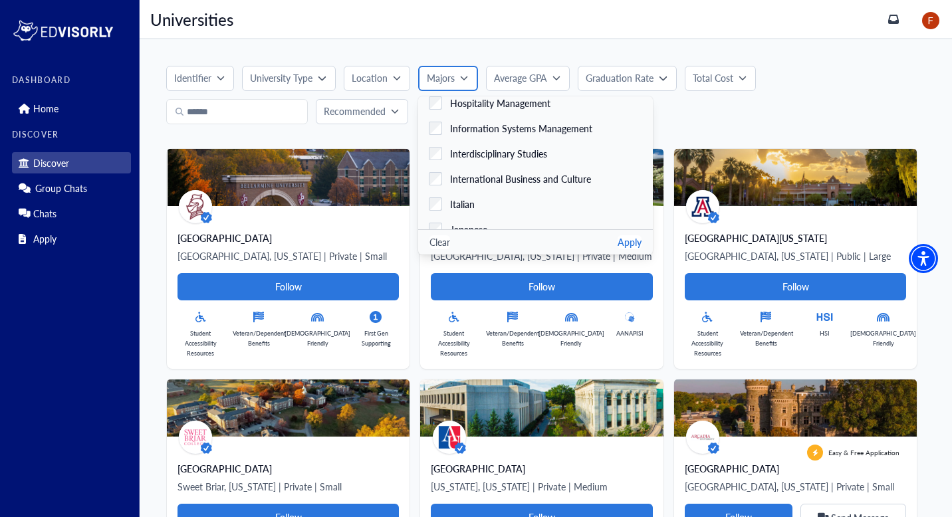
scroll to position [1472, 0]
click at [529, 74] on p "Average GPA" at bounding box center [519, 78] width 53 height 14
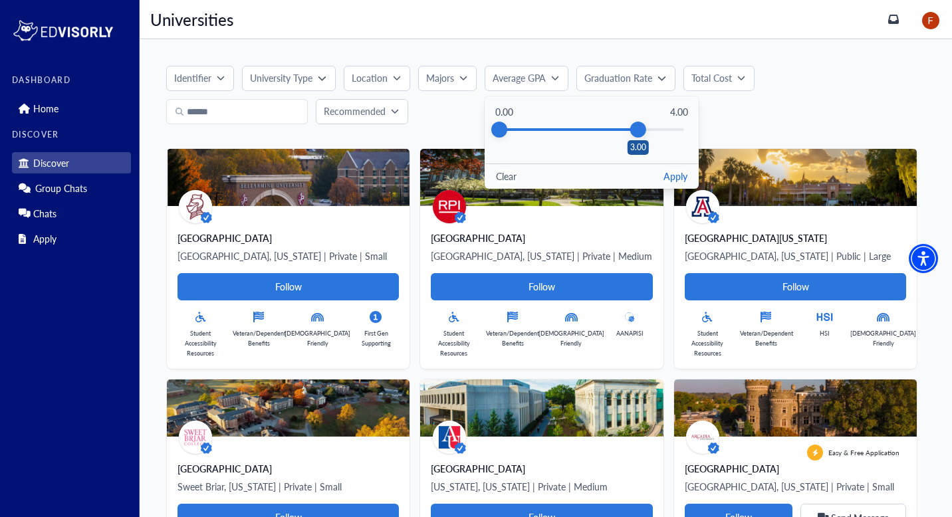
drag, startPoint x: 687, startPoint y: 131, endPoint x: 638, endPoint y: 131, distance: 49.2
click at [638, 131] on div "3.00" at bounding box center [638, 130] width 16 height 16
click at [673, 175] on button "Apply" at bounding box center [676, 177] width 24 height 14
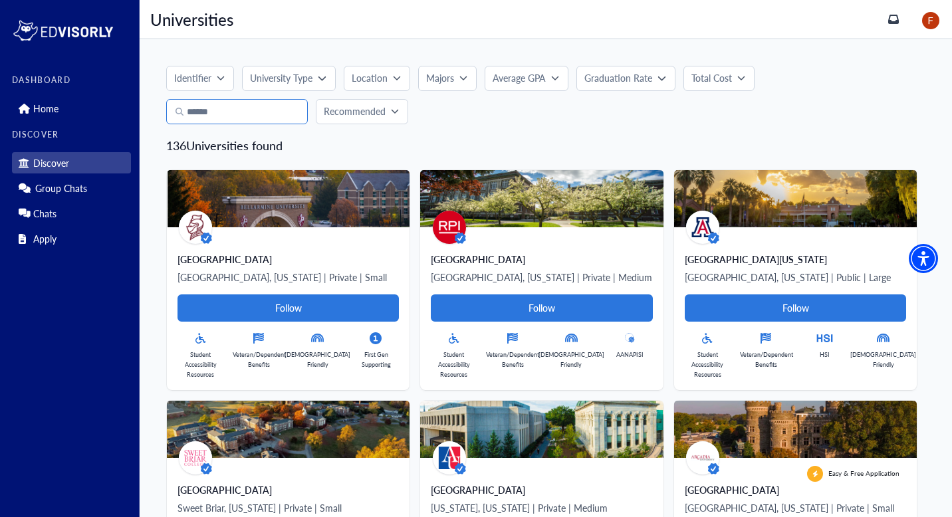
click at [234, 116] on input "text" at bounding box center [237, 111] width 142 height 25
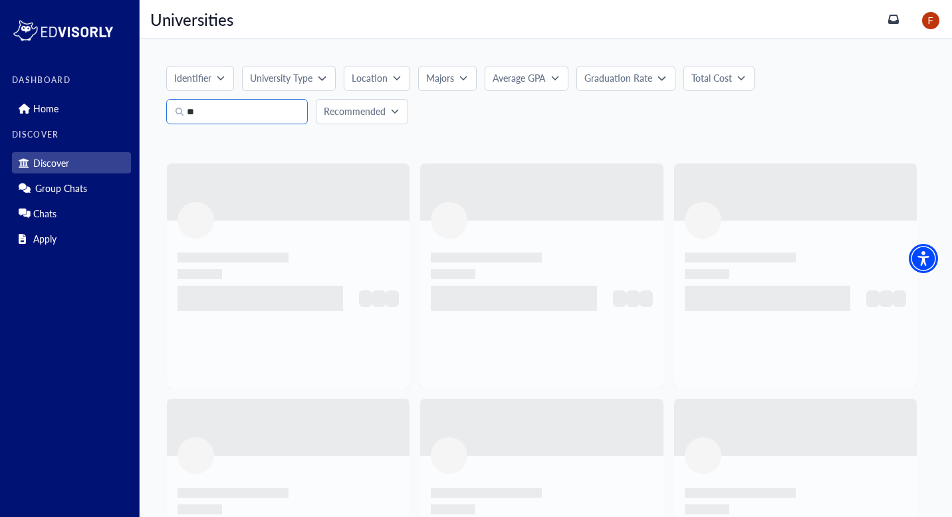
type input "*"
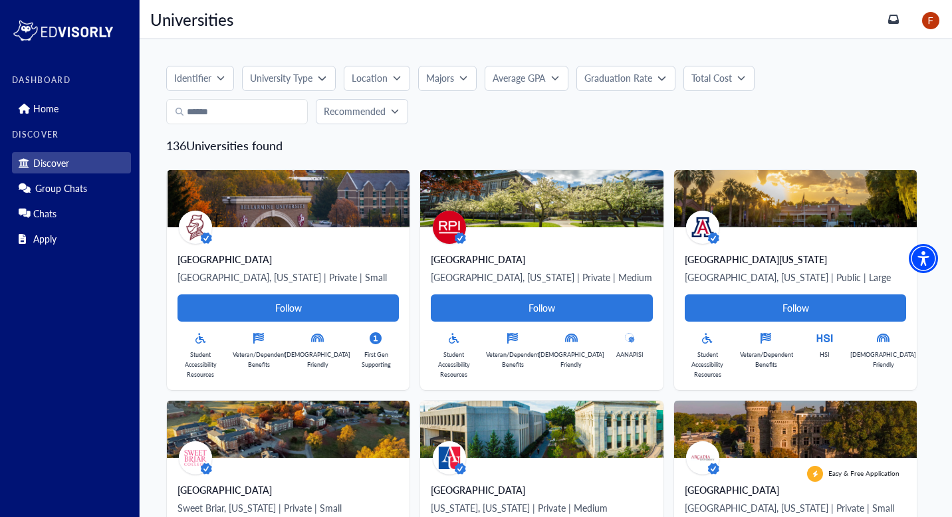
click at [286, 79] on p "University Type" at bounding box center [281, 78] width 63 height 14
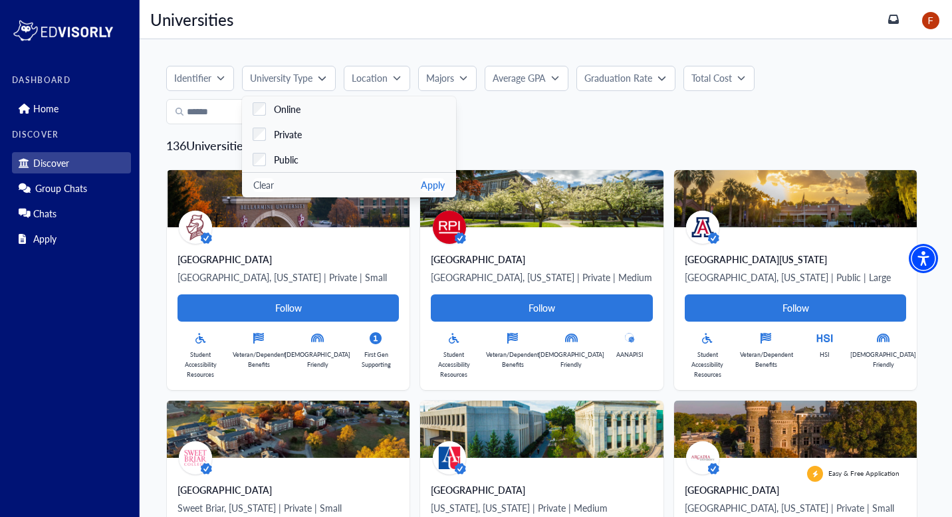
click at [618, 122] on div "Identifier University Type Online Private Public Clear Apply Location Majors Ac…" at bounding box center [545, 95] width 759 height 59
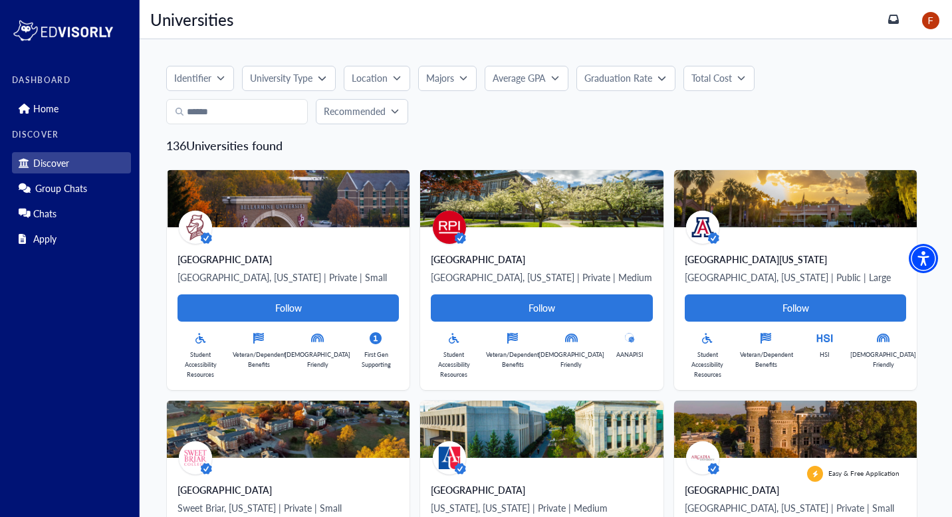
click at [628, 86] on button "Graduation Rate" at bounding box center [626, 78] width 98 height 25
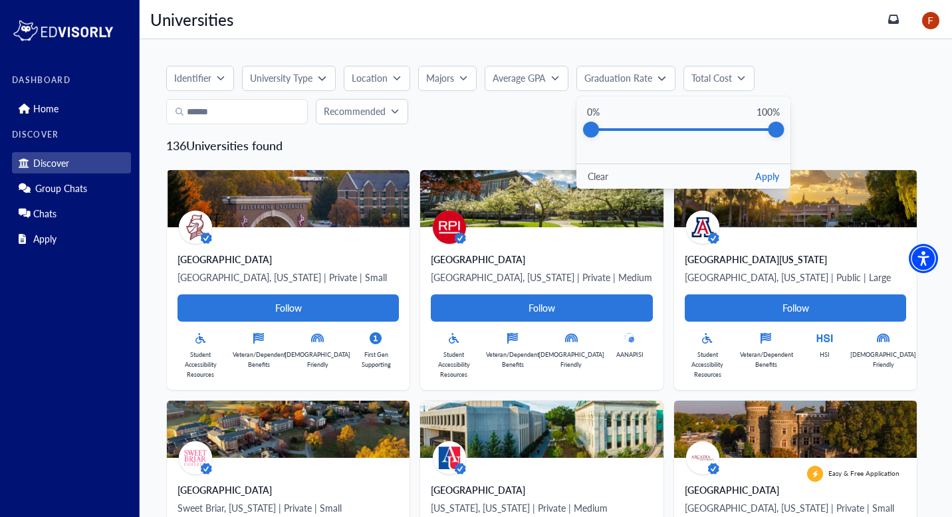
click at [729, 82] on p "Total Cost" at bounding box center [712, 78] width 41 height 14
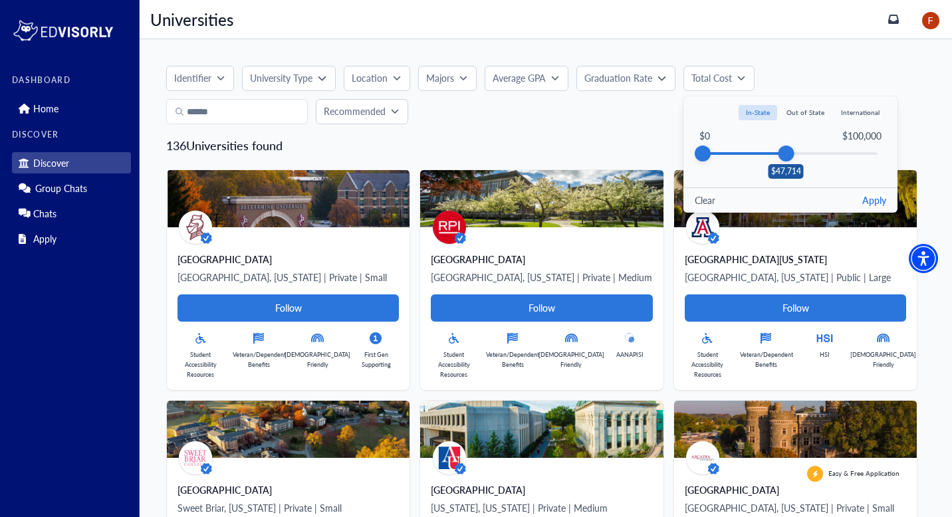
drag, startPoint x: 878, startPoint y: 150, endPoint x: 787, endPoint y: 191, distance: 99.7
click at [787, 191] on div "Total Cost In-State Out of State International Total Cost $0 $100,000 $47,714 C…" at bounding box center [791, 154] width 214 height 116
click at [801, 114] on button "Out of State" at bounding box center [805, 112] width 53 height 15
drag, startPoint x: 787, startPoint y: 156, endPoint x: 773, endPoint y: 159, distance: 13.7
click at [773, 159] on div "$40,111" at bounding box center [773, 154] width 16 height 16
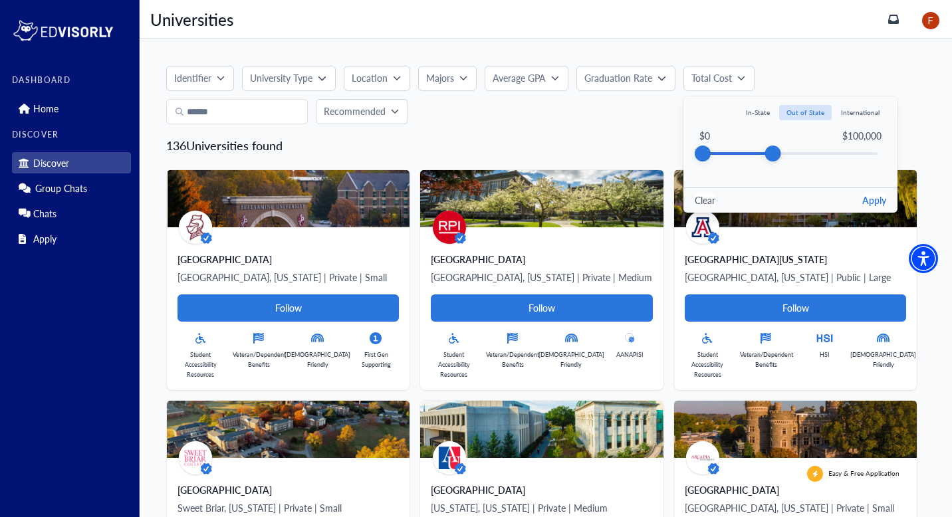
click at [884, 202] on button "Apply" at bounding box center [874, 200] width 24 height 14
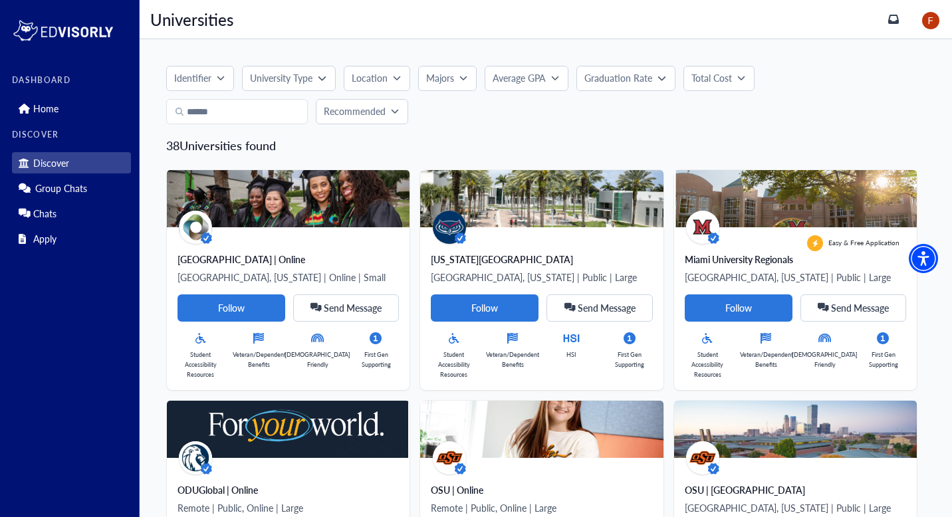
click at [381, 73] on p "Location" at bounding box center [370, 78] width 36 height 14
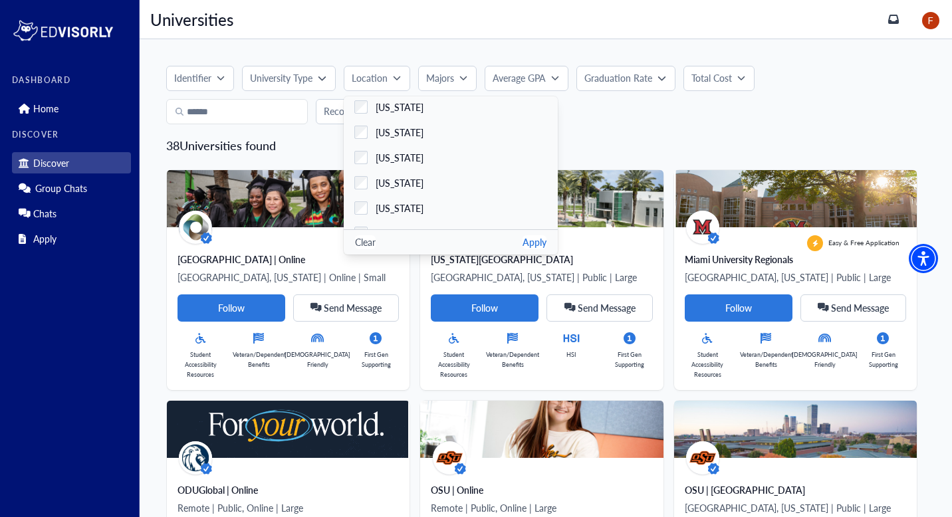
scroll to position [131, 0]
click at [362, 187] on label "[US_STATE]" at bounding box center [451, 180] width 214 height 25
click at [539, 245] on button "Apply" at bounding box center [535, 242] width 24 height 14
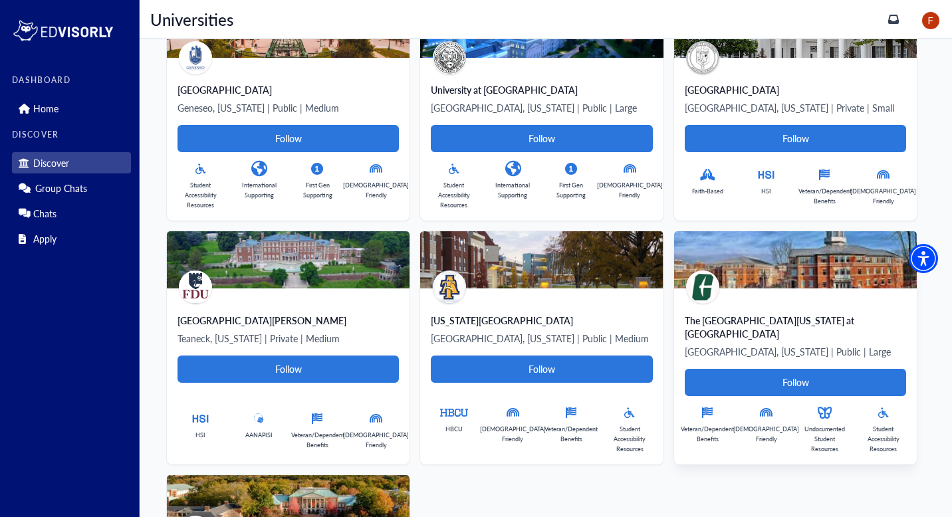
scroll to position [490, 0]
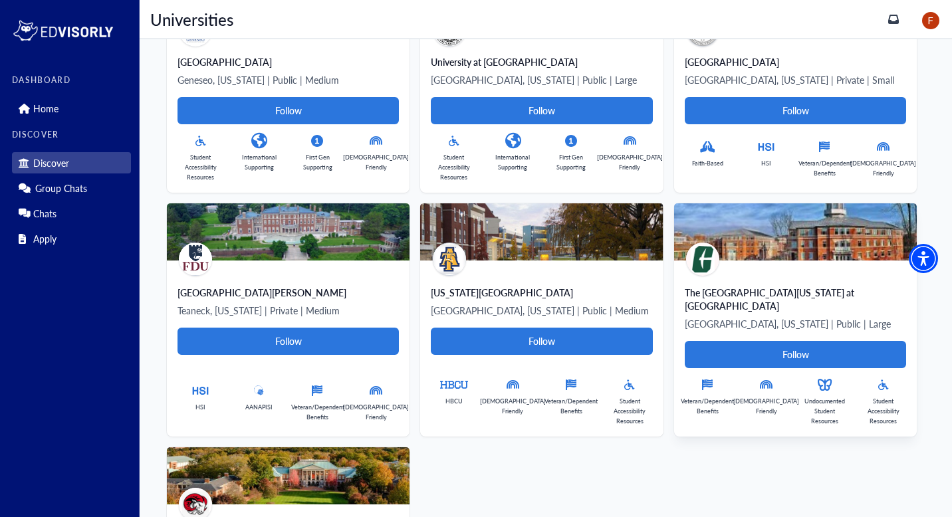
click at [674, 261] on img at bounding box center [795, 231] width 243 height 57
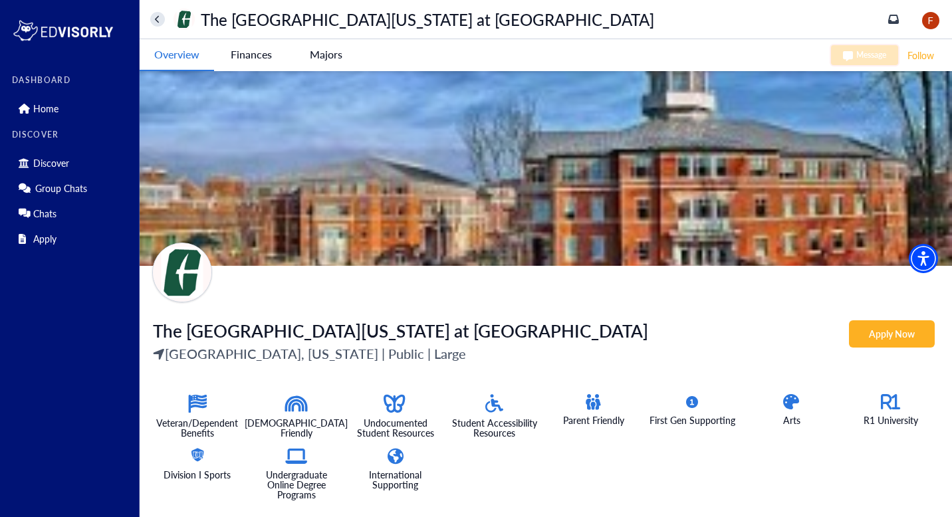
click at [316, 59] on -tag "Majors" at bounding box center [326, 54] width 74 height 31
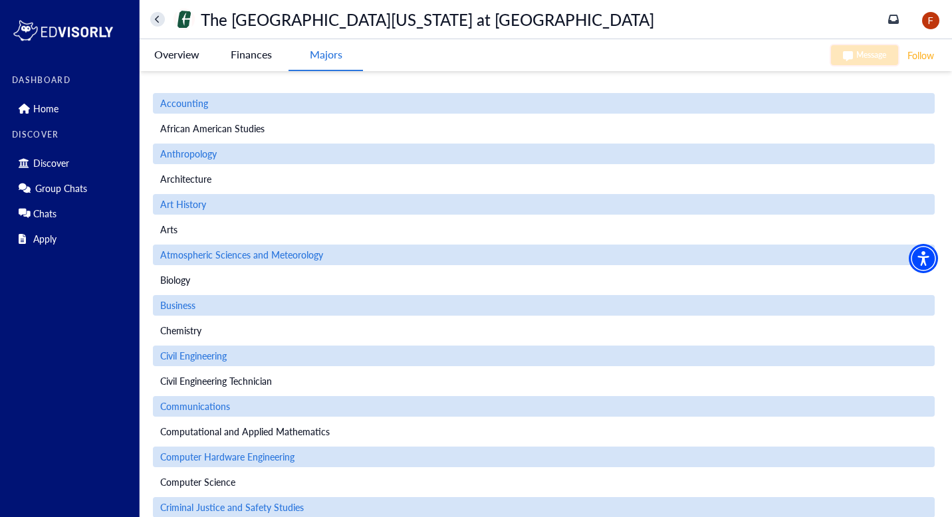
scroll to position [830, 0]
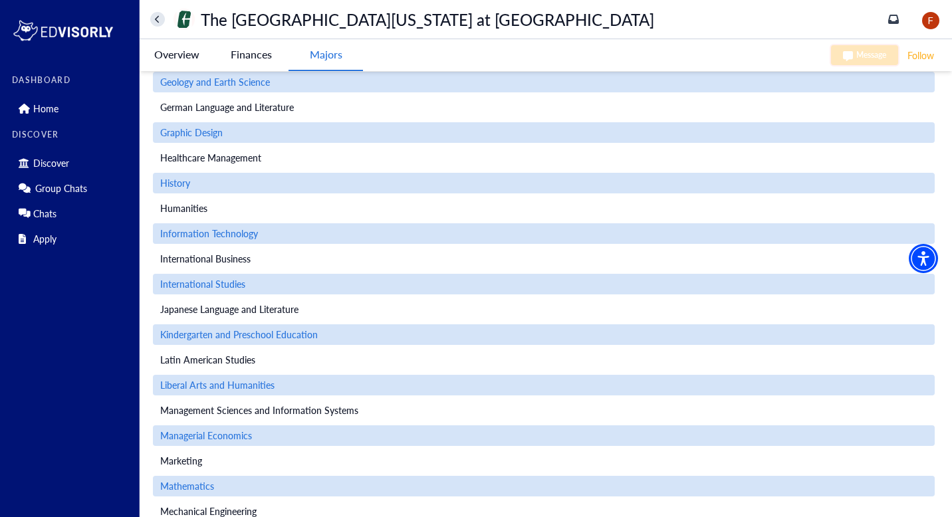
click at [162, 18] on button at bounding box center [157, 19] width 15 height 15
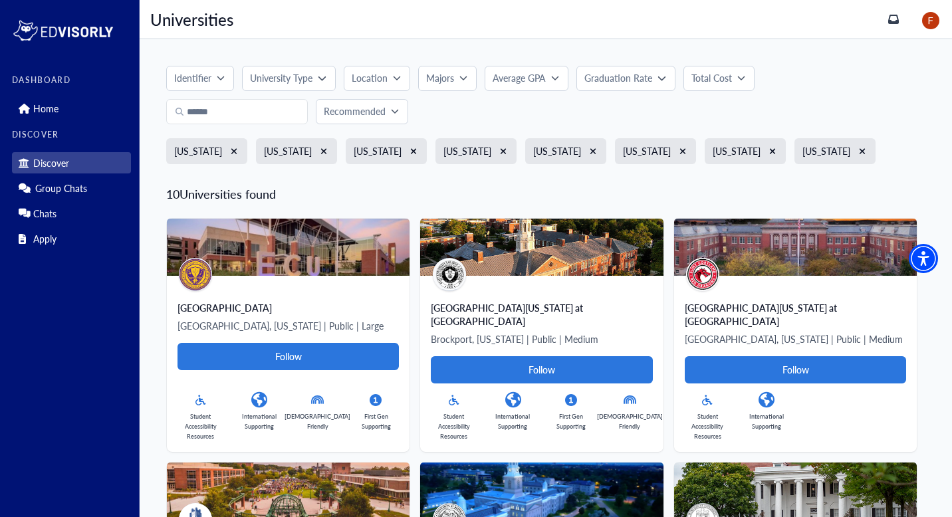
click at [727, 82] on p "Total Cost" at bounding box center [712, 78] width 41 height 14
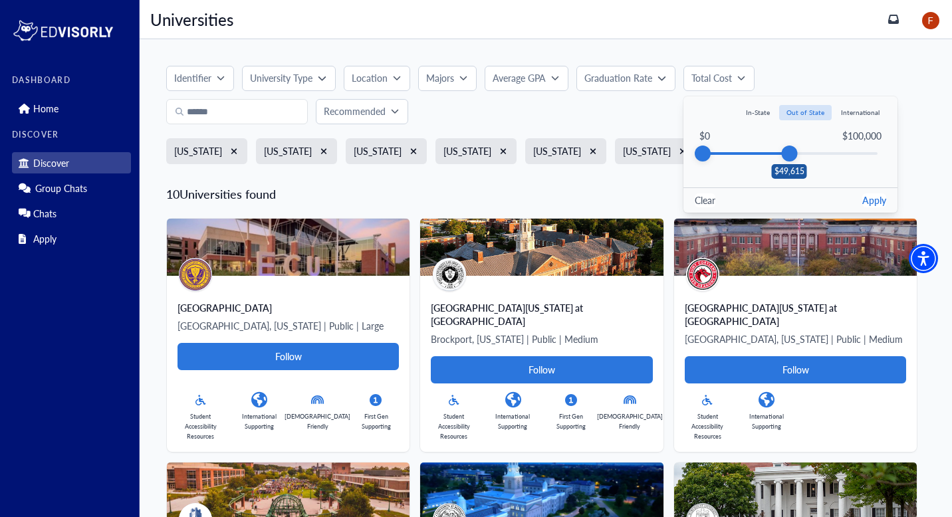
drag, startPoint x: 775, startPoint y: 154, endPoint x: 790, endPoint y: 156, distance: 15.5
click at [790, 156] on div "$49,615" at bounding box center [789, 154] width 16 height 16
drag, startPoint x: 790, startPoint y: 157, endPoint x: 806, endPoint y: 158, distance: 16.0
click at [806, 158] on div "$58,739" at bounding box center [805, 154] width 16 height 16
click at [870, 205] on button "Apply" at bounding box center [874, 200] width 24 height 14
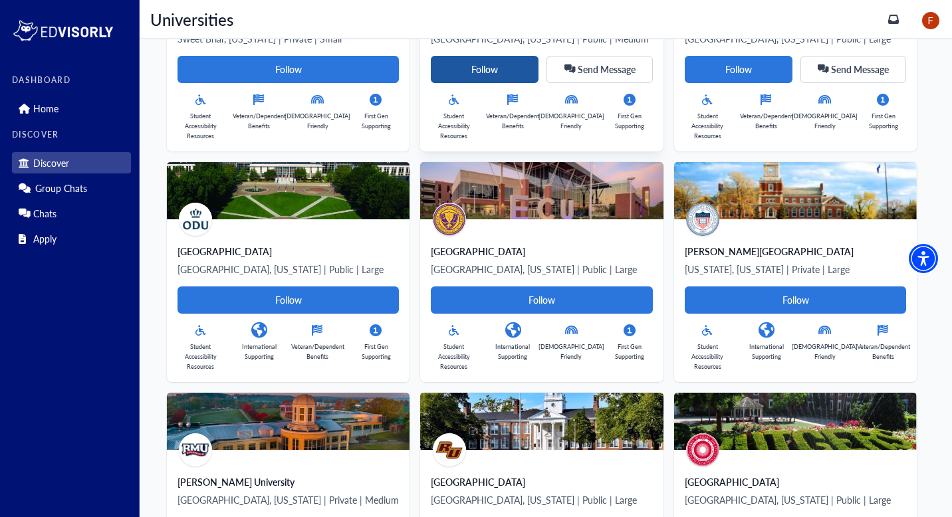
scroll to position [289, 0]
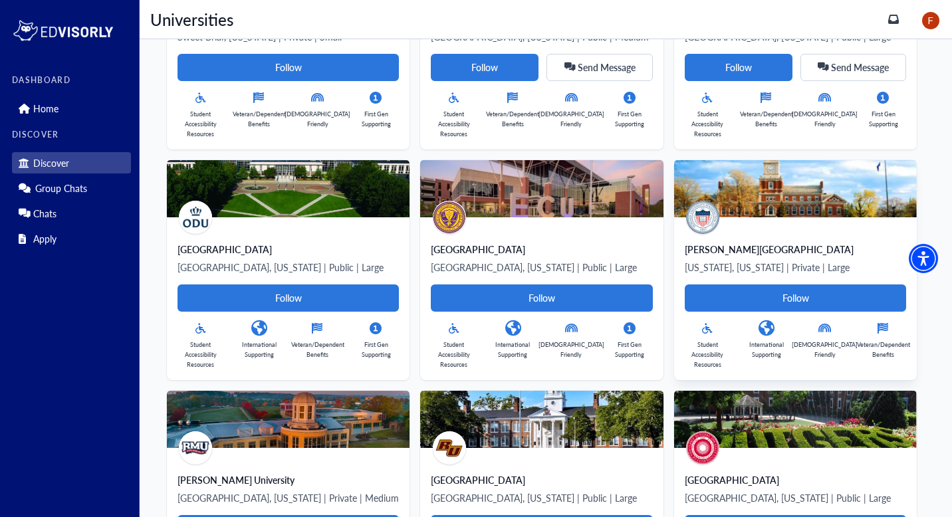
click at [674, 203] on img at bounding box center [795, 188] width 243 height 57
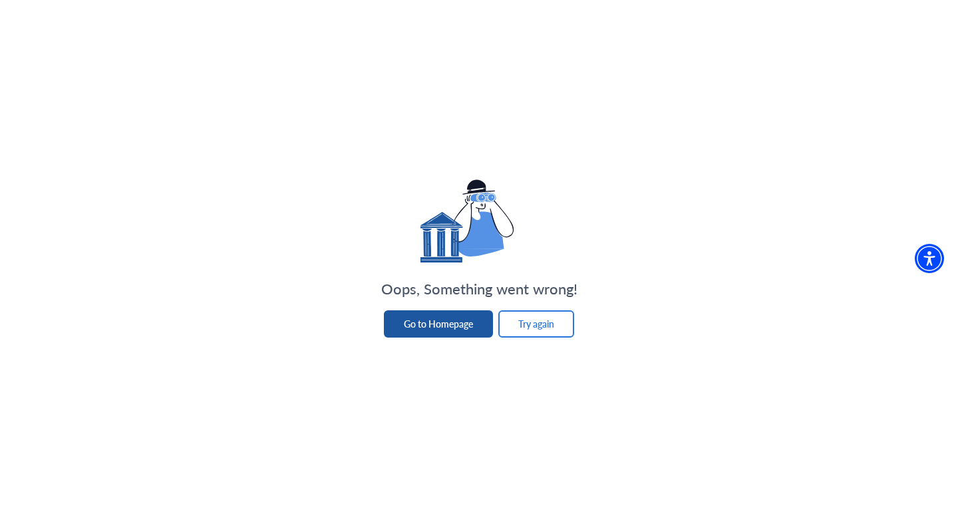
click at [444, 321] on button "Go to Homepage" at bounding box center [438, 324] width 109 height 27
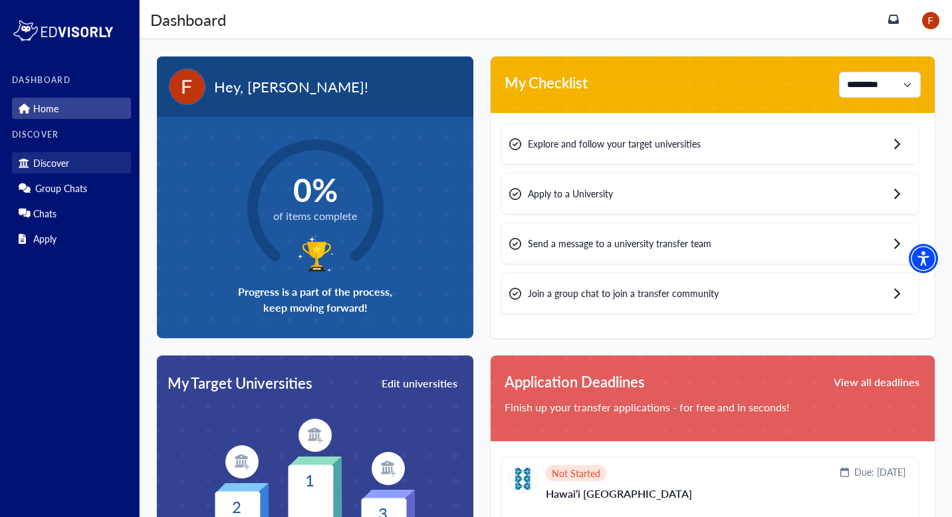
click at [46, 164] on p "Discover" at bounding box center [51, 163] width 36 height 11
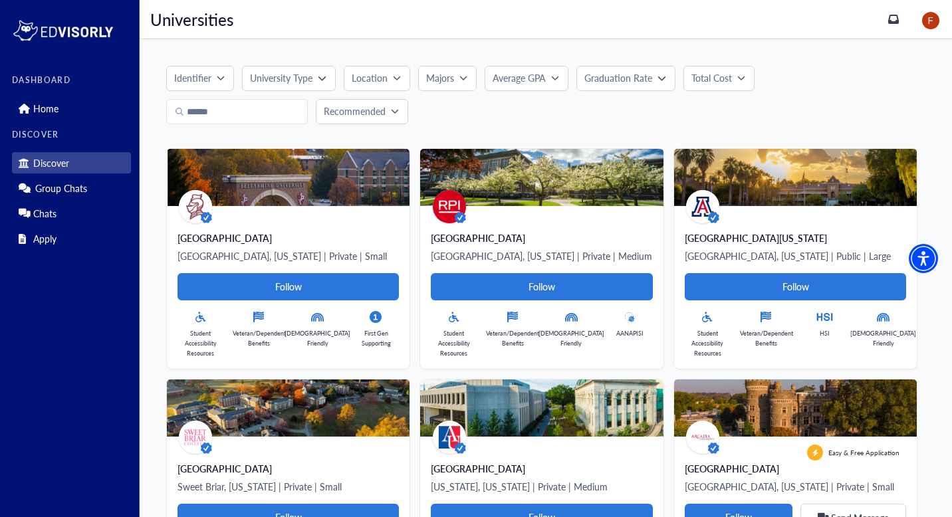
click at [390, 74] on div "Location" at bounding box center [372, 78] width 41 height 14
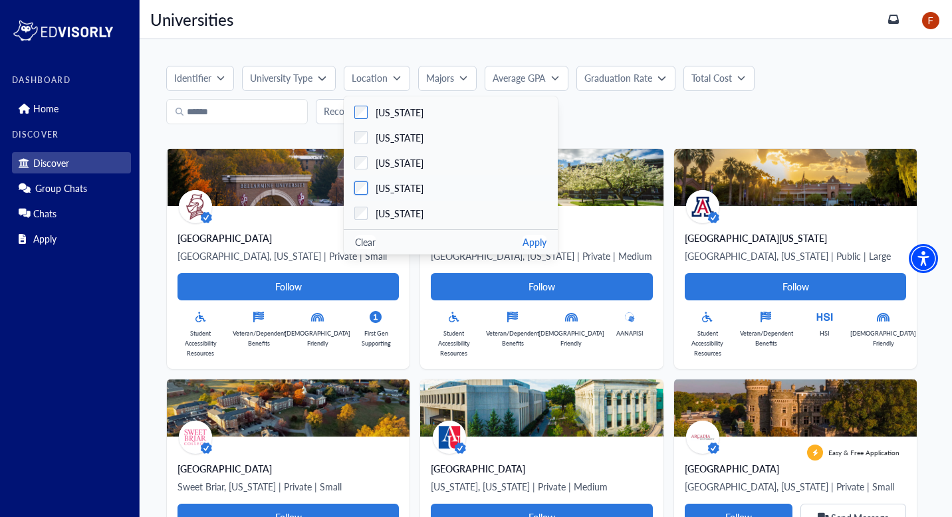
scroll to position [148, 0]
click at [371, 168] on div "[US_STATE]" at bounding box center [396, 163] width 56 height 14
click at [529, 246] on button "Apply" at bounding box center [535, 242] width 24 height 14
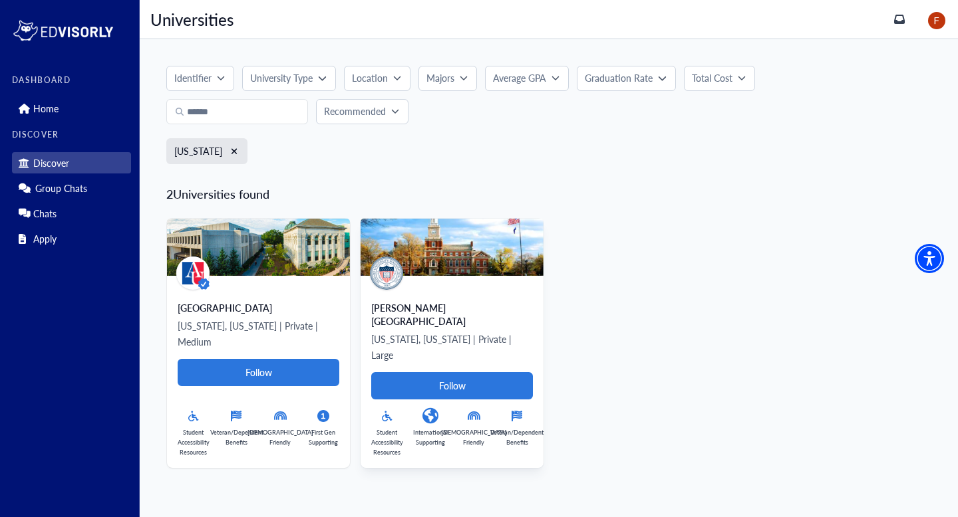
click at [446, 237] on img at bounding box center [451, 247] width 183 height 57
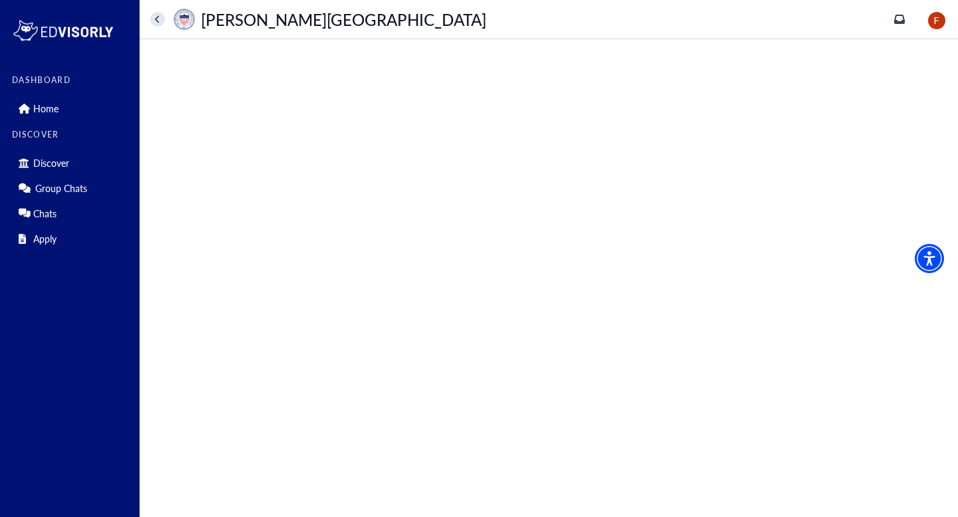
click at [446, 237] on main at bounding box center [549, 278] width 818 height 478
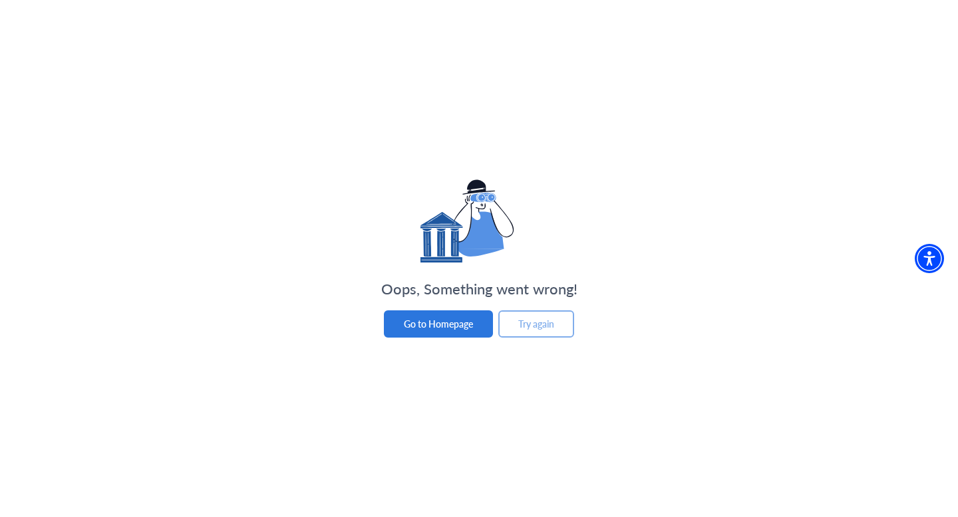
click at [542, 332] on button "Try again" at bounding box center [536, 324] width 76 height 27
click at [424, 311] on button "Go to Homepage" at bounding box center [438, 324] width 109 height 27
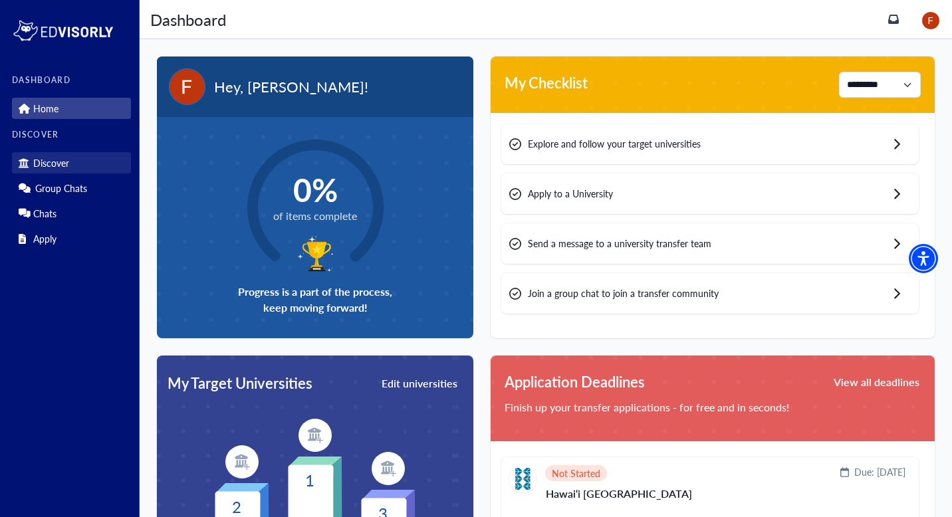
click at [50, 167] on p "Discover" at bounding box center [51, 163] width 36 height 11
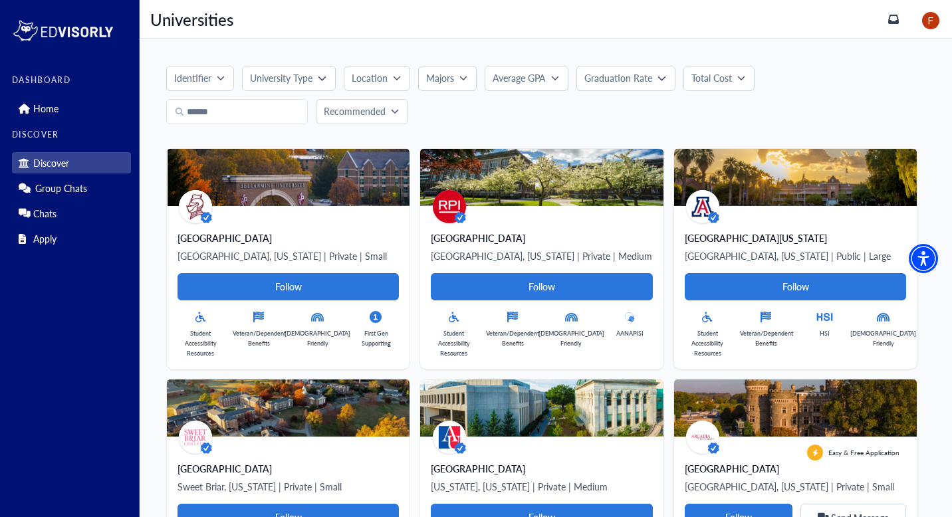
click at [382, 78] on p "Location" at bounding box center [370, 78] width 36 height 14
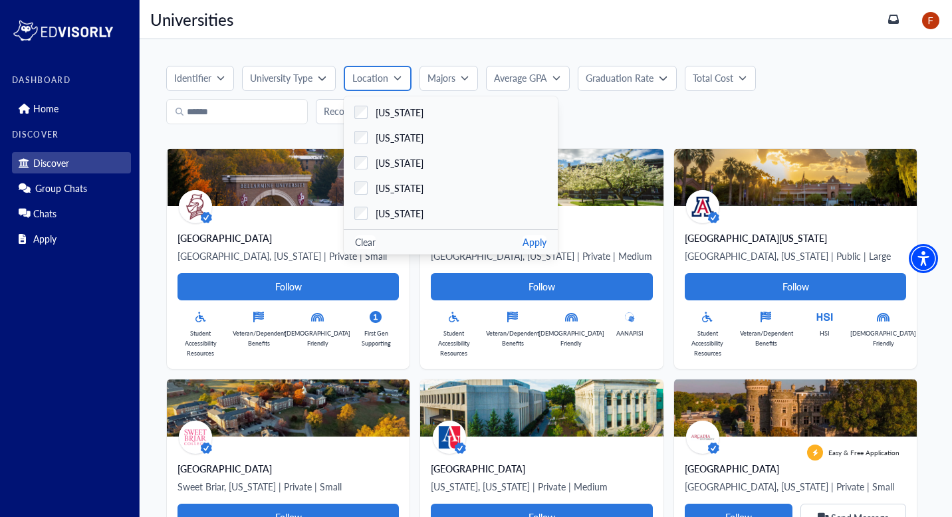
scroll to position [751, 0]
click at [535, 240] on button "Apply" at bounding box center [535, 242] width 24 height 14
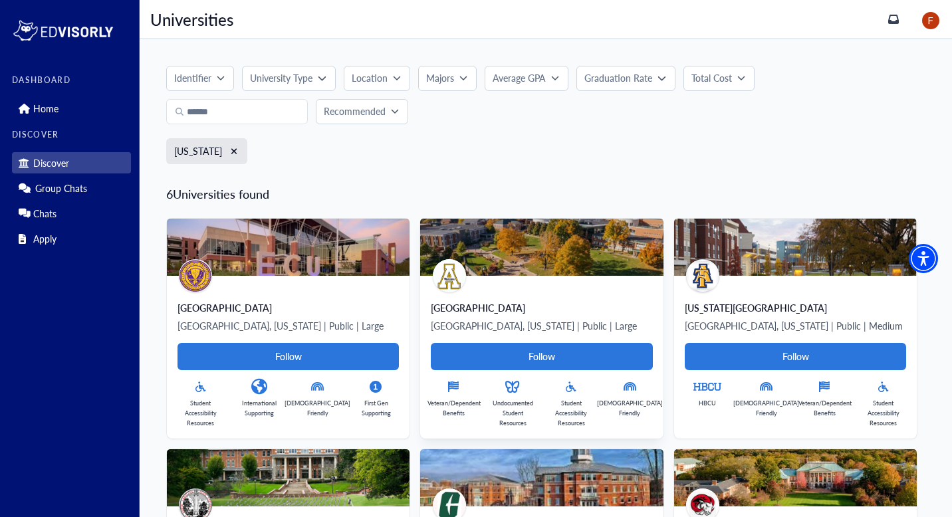
click at [473, 254] on img at bounding box center [541, 247] width 243 height 57
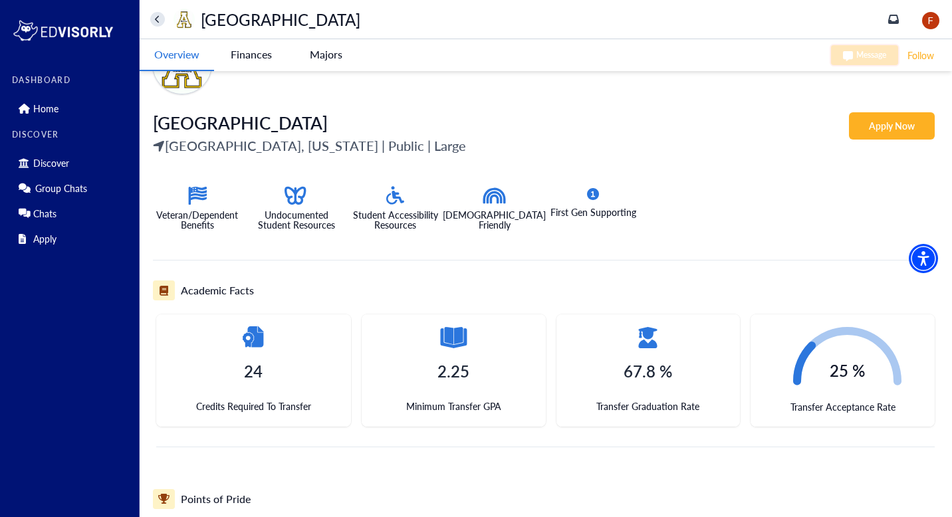
scroll to position [220, 0]
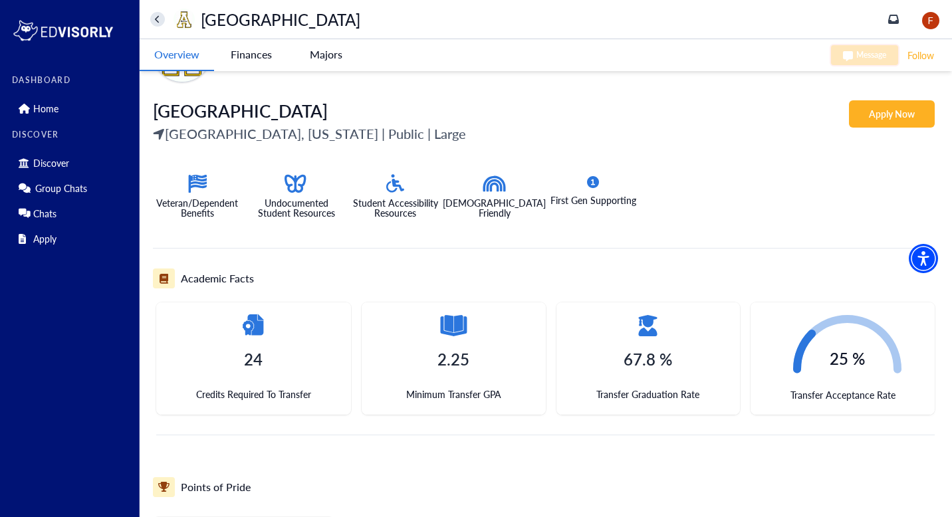
click at [159, 19] on icon at bounding box center [157, 19] width 5 height 9
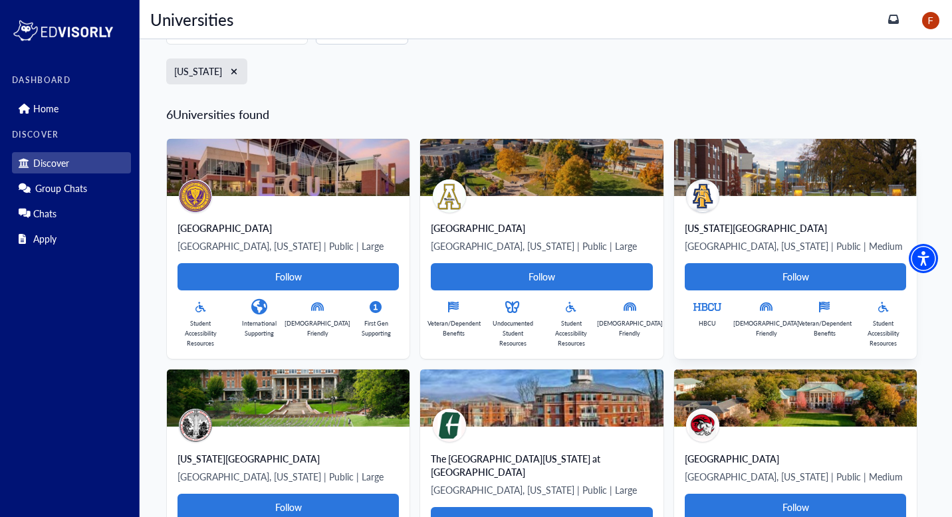
scroll to position [79, 0]
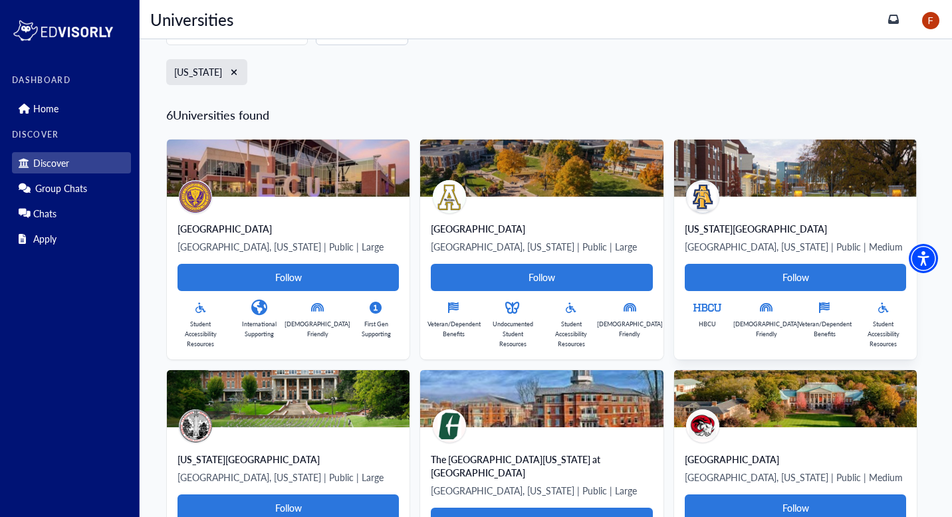
click at [685, 225] on div "[US_STATE][GEOGRAPHIC_DATA]" at bounding box center [795, 228] width 221 height 13
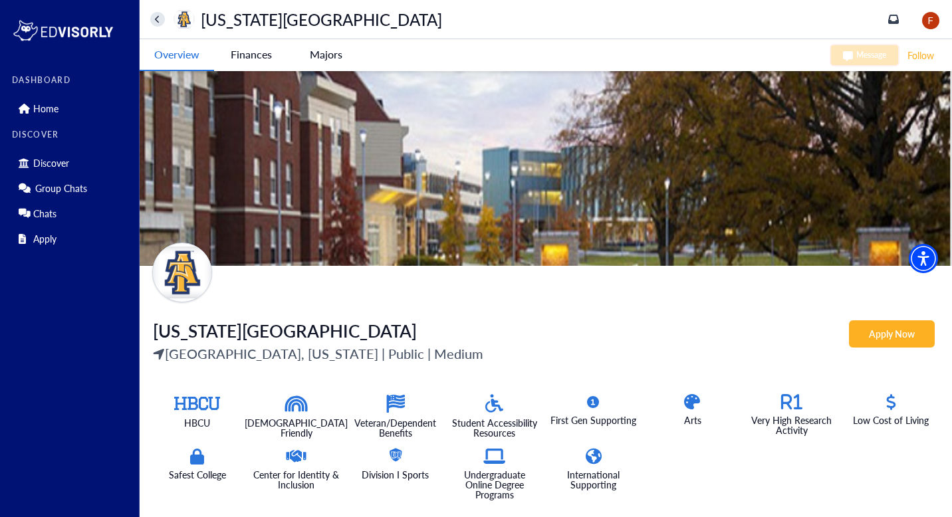
click at [162, 16] on button at bounding box center [157, 19] width 15 height 15
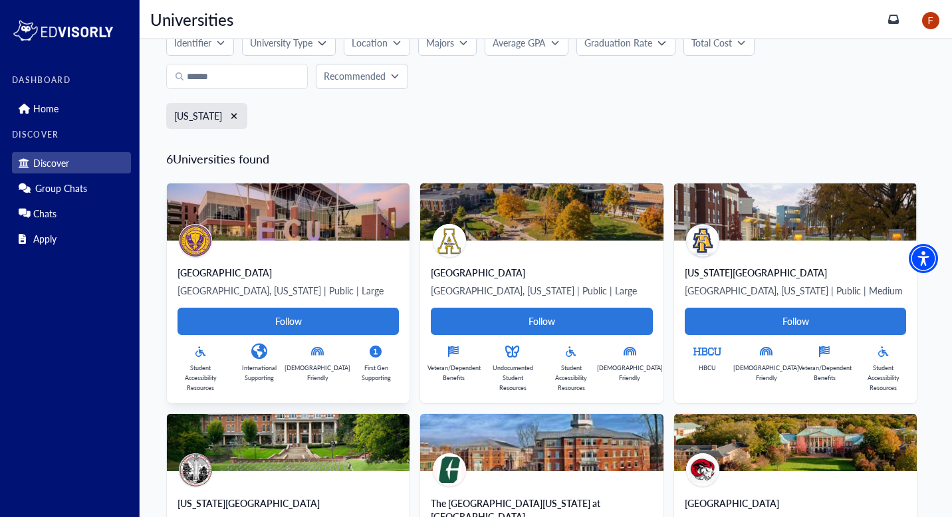
scroll to position [53, 0]
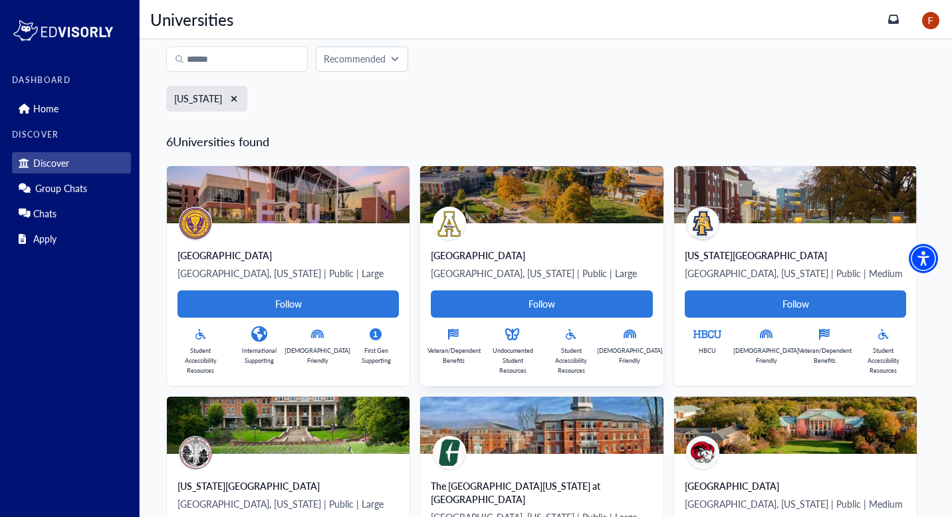
click at [450, 252] on div "[GEOGRAPHIC_DATA]" at bounding box center [541, 255] width 221 height 13
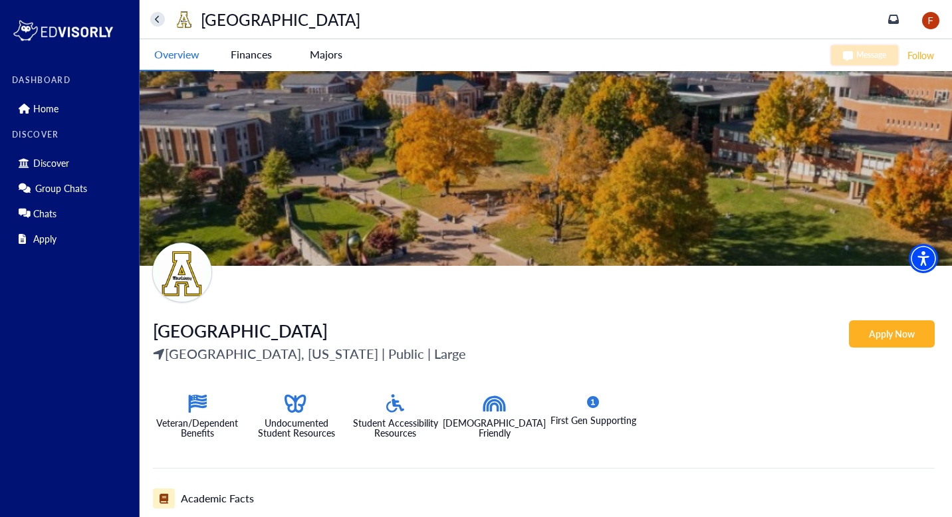
click at [249, 60] on University-tag "Finances" at bounding box center [251, 54] width 74 height 31
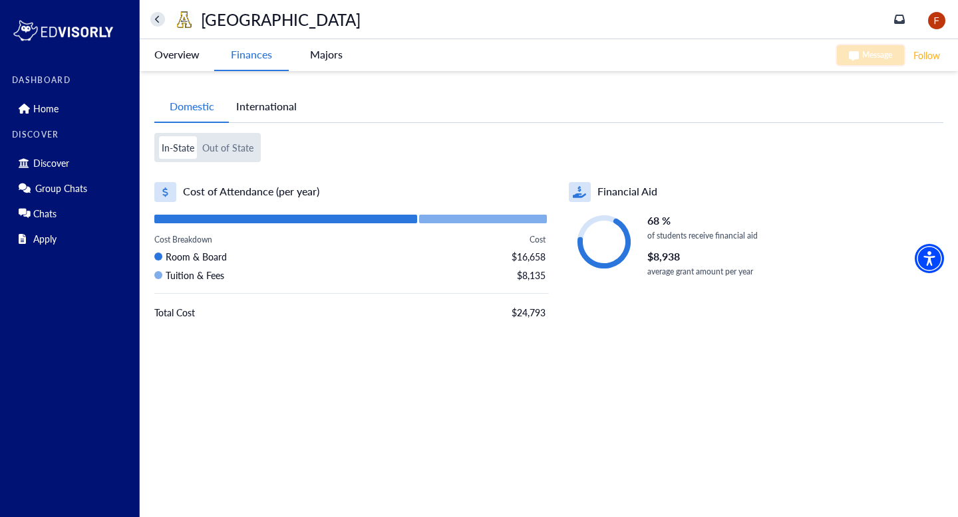
click at [223, 154] on button "Out of State" at bounding box center [227, 147] width 57 height 23
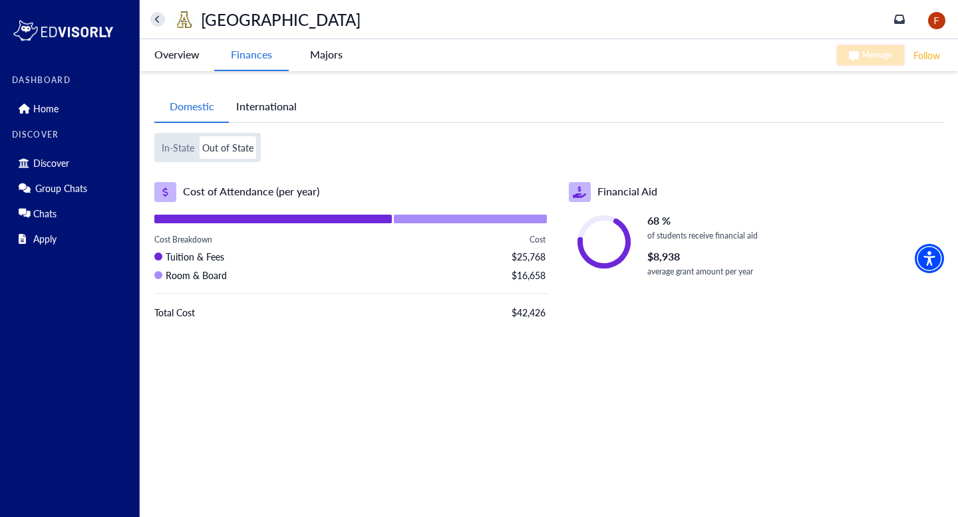
click at [185, 142] on button "In-State" at bounding box center [178, 147] width 38 height 23
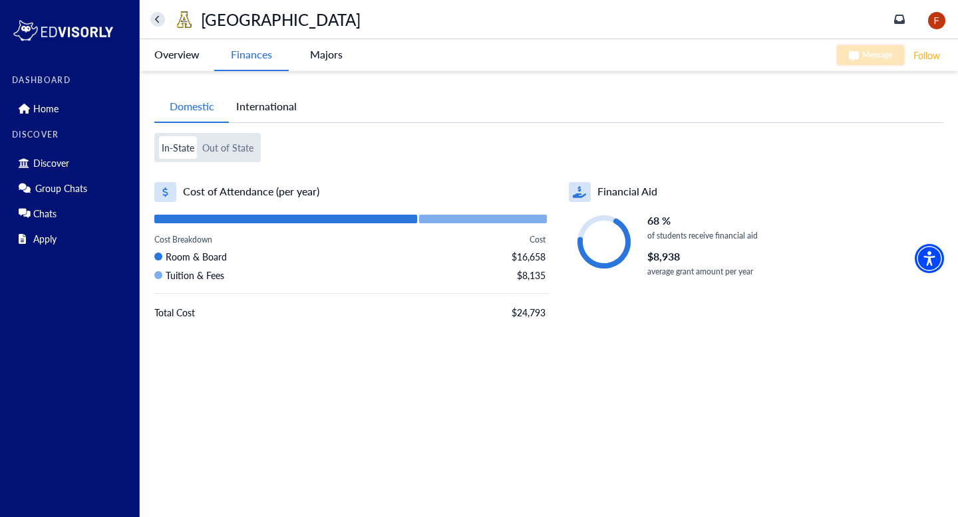
click at [223, 149] on button "Out of State" at bounding box center [227, 147] width 57 height 23
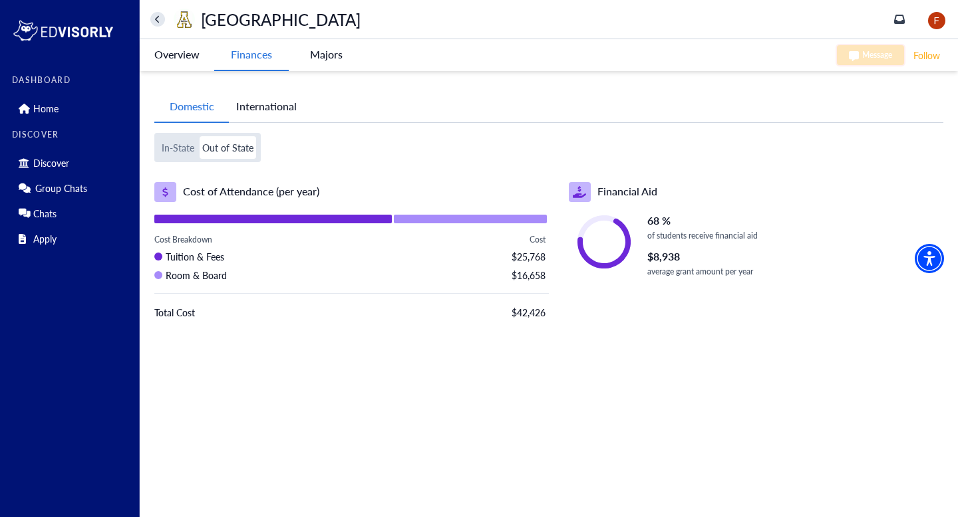
click at [313, 58] on -tag "Majors" at bounding box center [326, 54] width 74 height 31
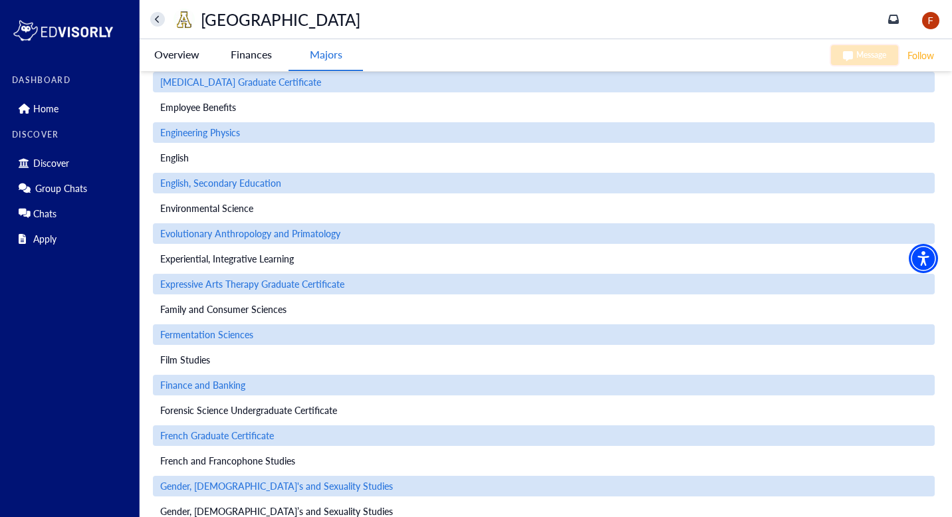
scroll to position [2548, 0]
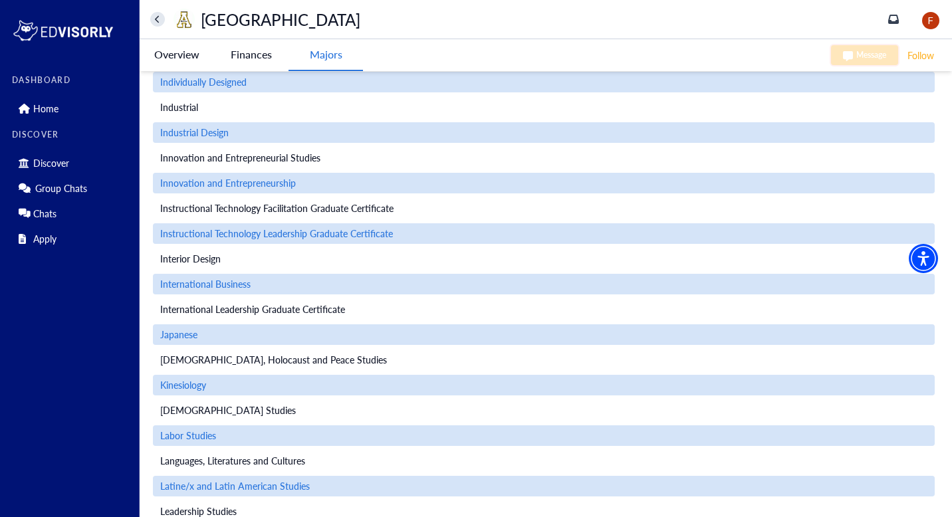
click at [203, 262] on span "Interior Design" at bounding box center [190, 259] width 61 height 14
click at [180, 261] on span "Interior Design" at bounding box center [190, 259] width 61 height 14
click at [155, 19] on icon at bounding box center [157, 19] width 4 height 7
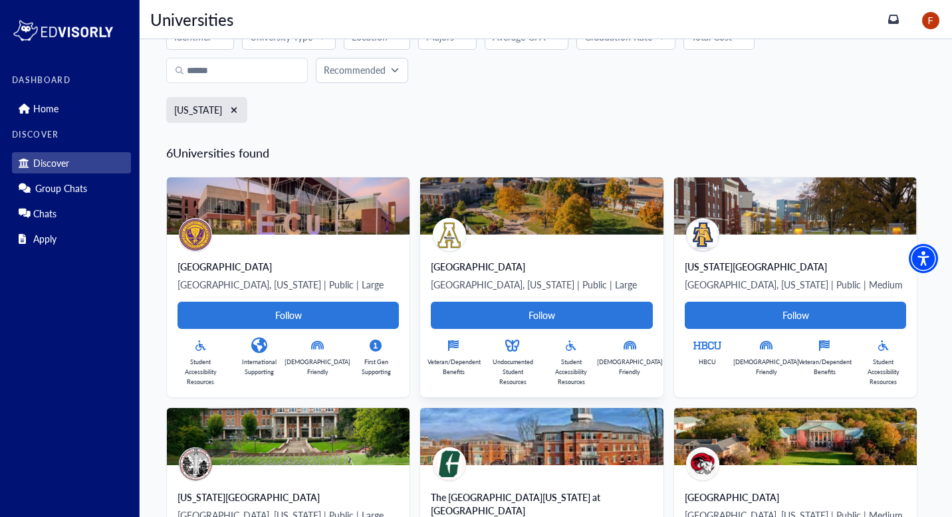
scroll to position [57, 0]
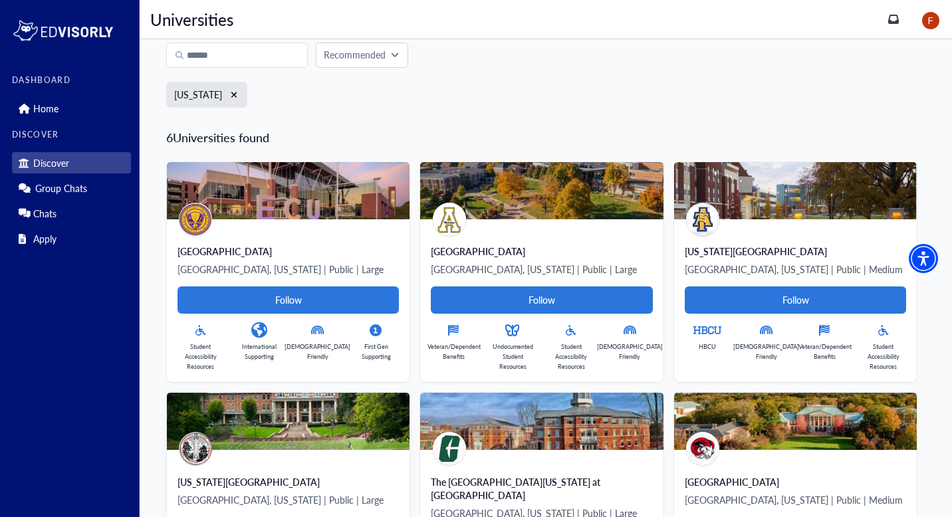
click at [399, 475] on div "[US_STATE][GEOGRAPHIC_DATA]" at bounding box center [288, 481] width 221 height 13
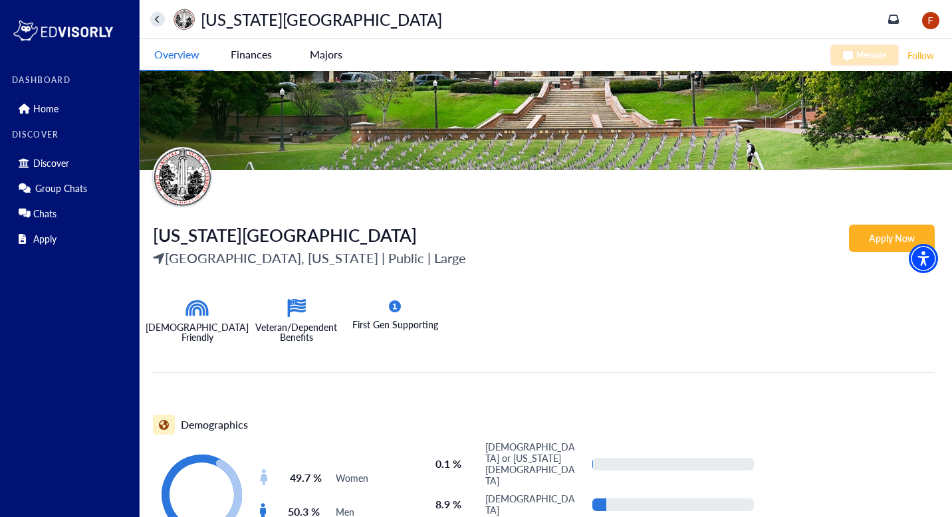
scroll to position [80, 0]
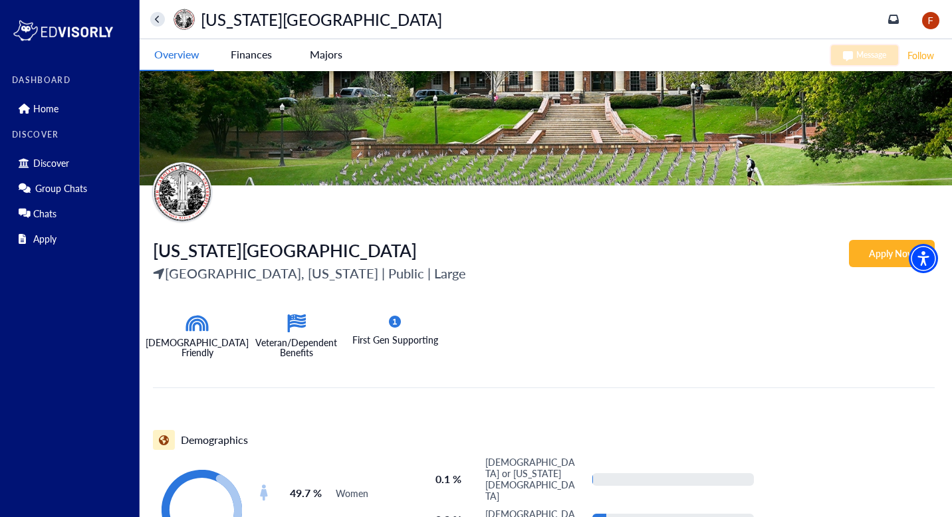
click at [324, 59] on -tag "Majors" at bounding box center [326, 54] width 74 height 31
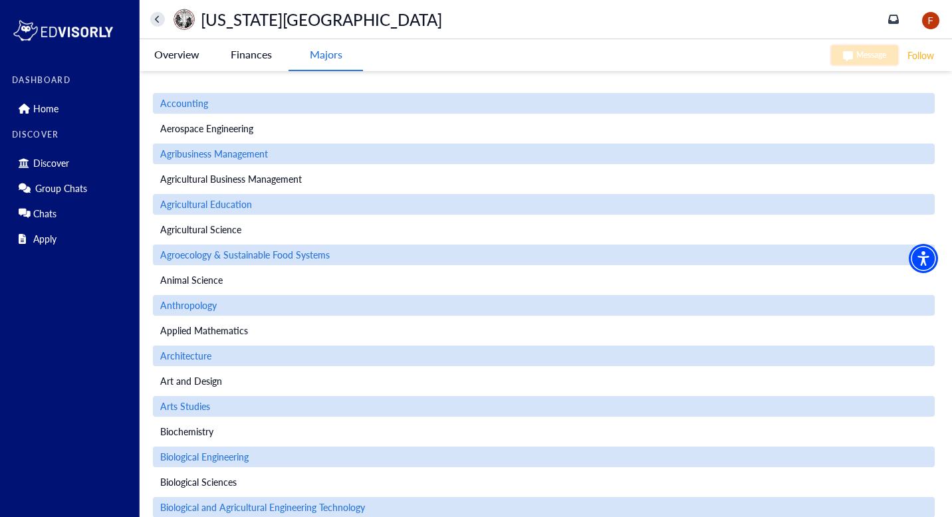
scroll to position [1285, 0]
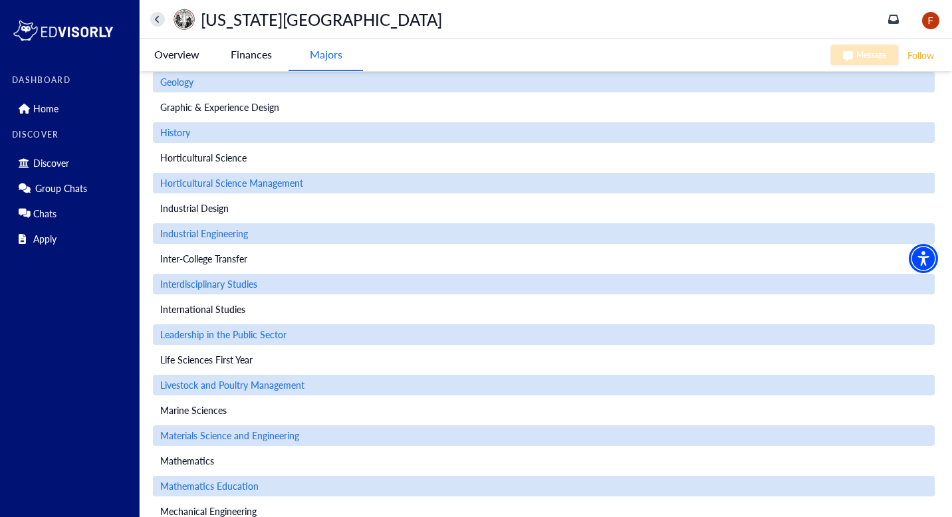
click at [156, 19] on icon at bounding box center [157, 19] width 4 height 7
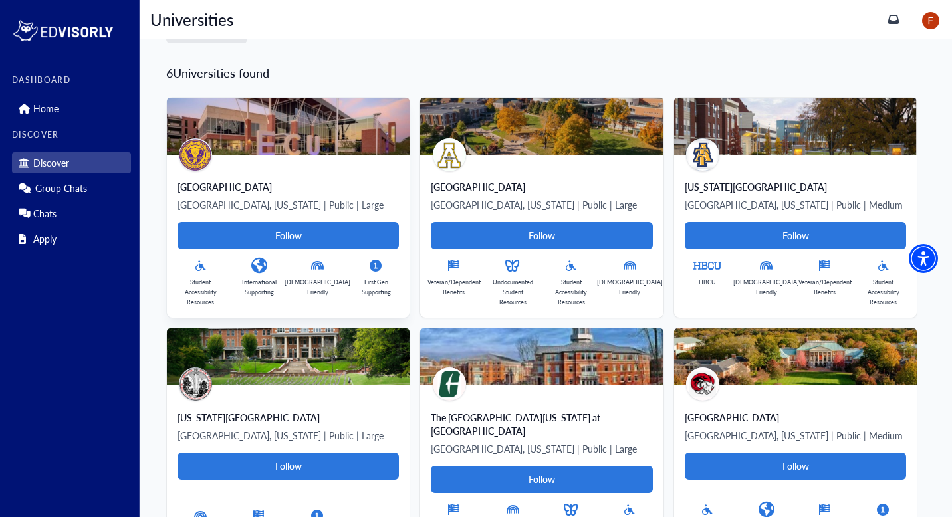
scroll to position [122, 0]
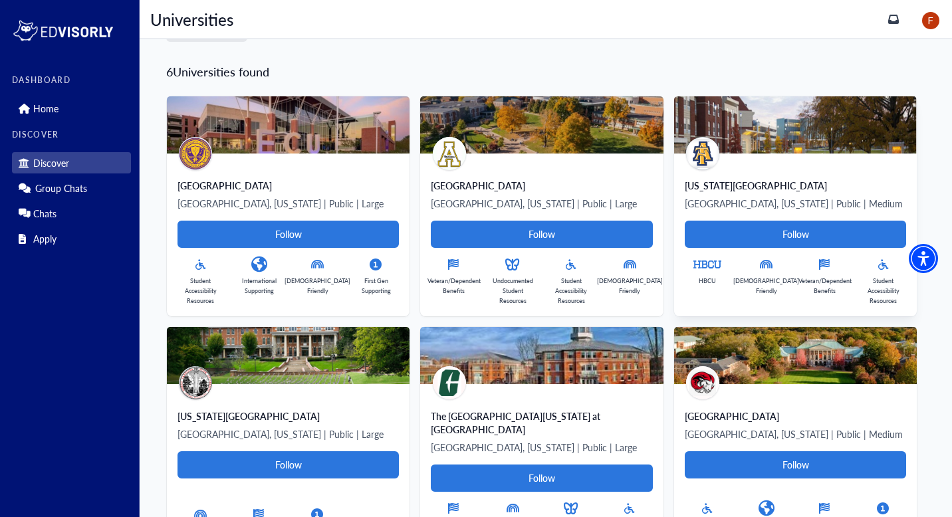
click at [685, 192] on div "[US_STATE][GEOGRAPHIC_DATA]" at bounding box center [795, 185] width 221 height 13
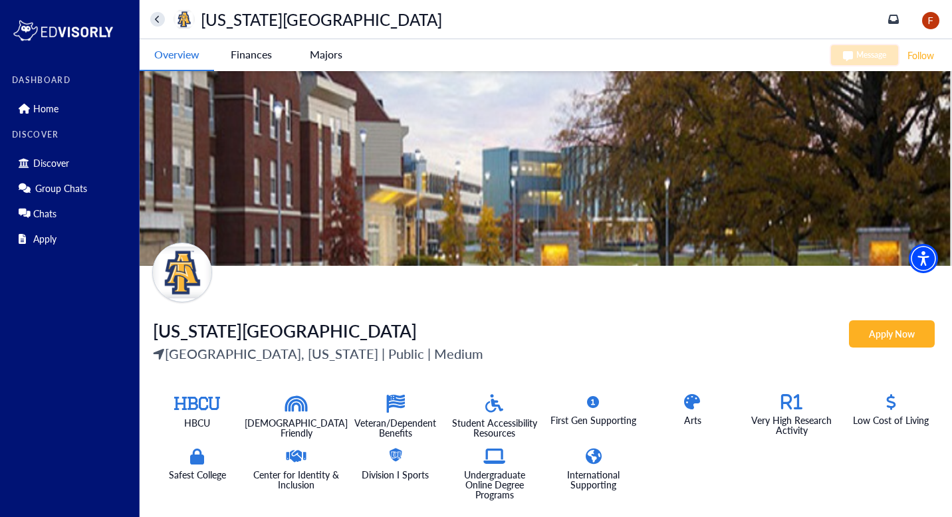
click at [336, 54] on -tag "Majors" at bounding box center [326, 54] width 74 height 31
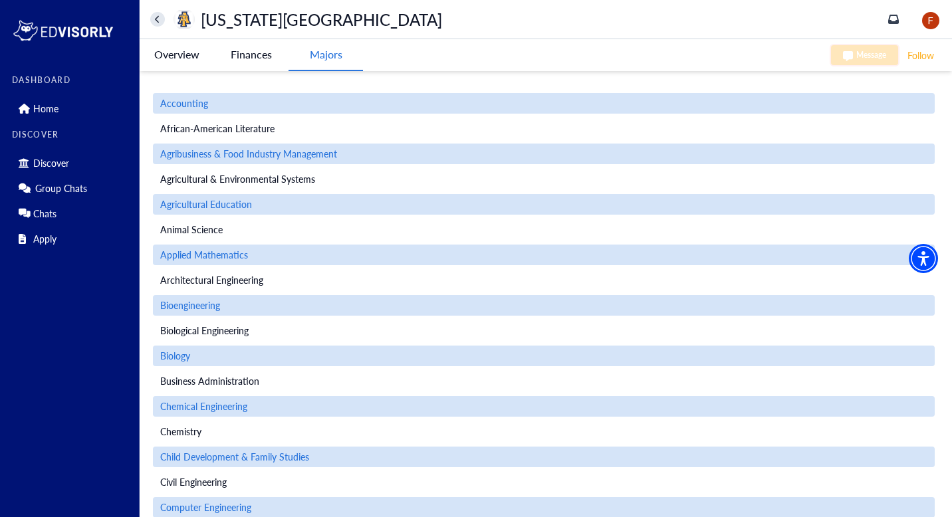
click at [155, 17] on icon at bounding box center [157, 19] width 5 height 9
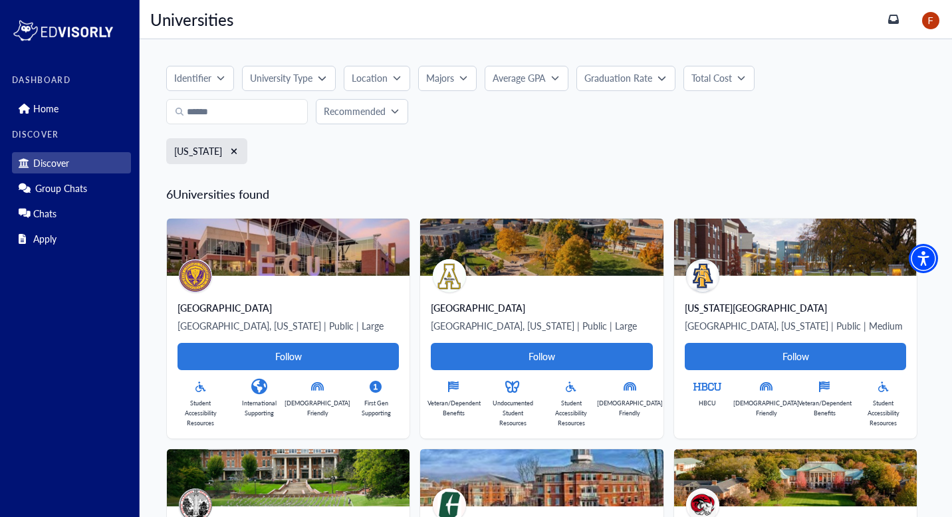
click at [213, 75] on div "Identifier" at bounding box center [195, 78] width 43 height 14
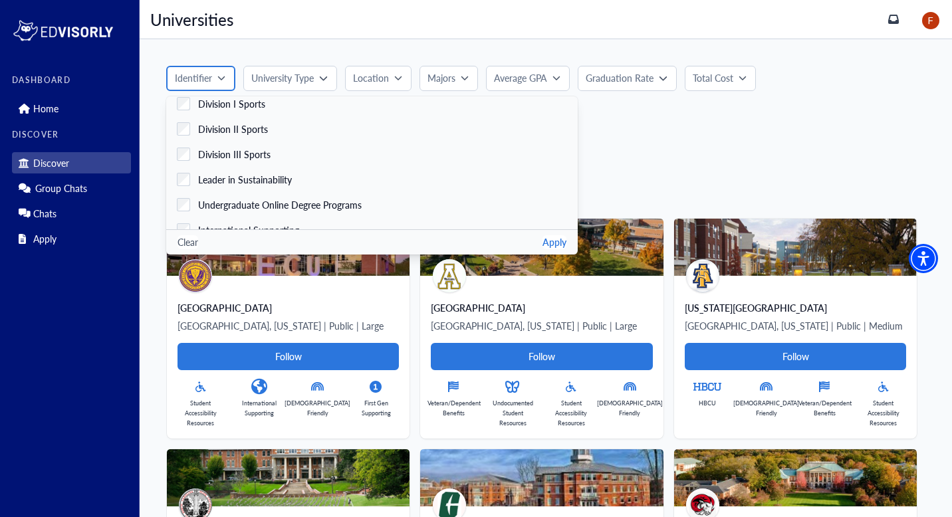
scroll to position [524, 0]
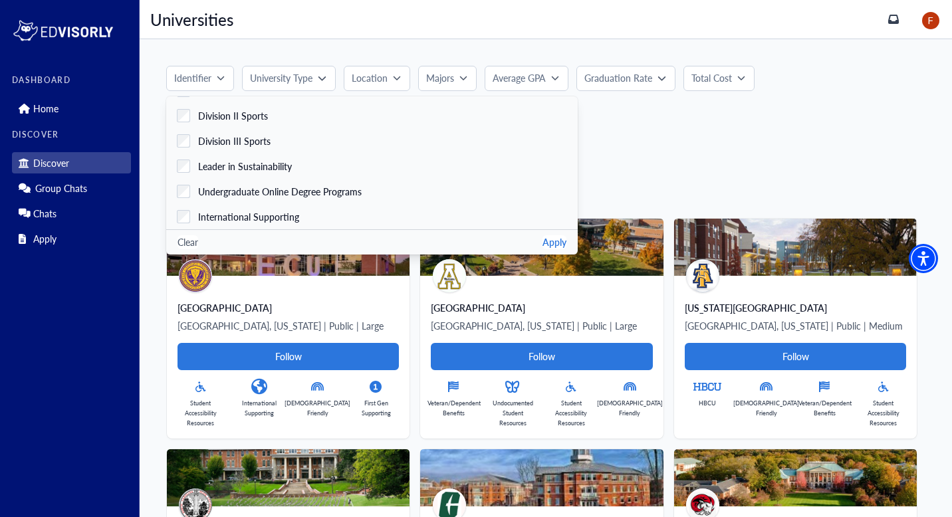
click at [641, 156] on div "[US_STATE]" at bounding box center [545, 155] width 759 height 35
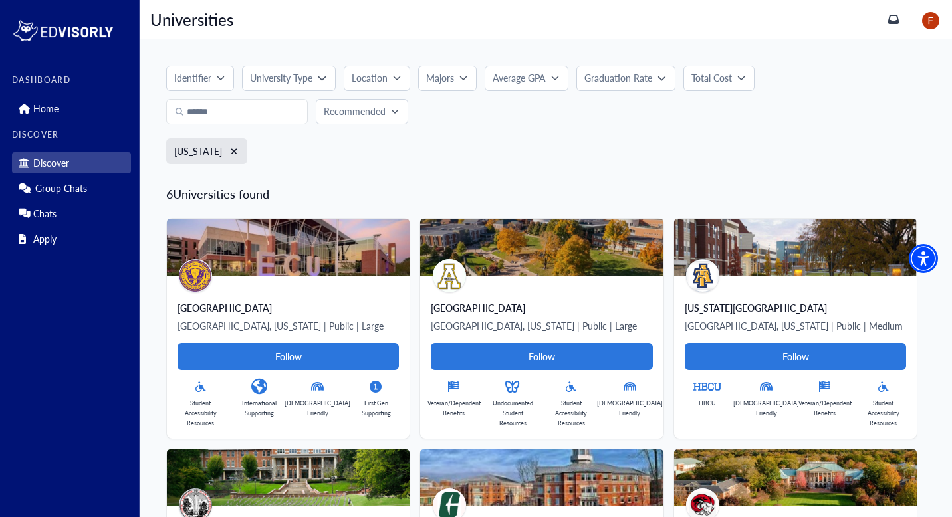
click at [698, 72] on p "Total Cost" at bounding box center [712, 78] width 41 height 14
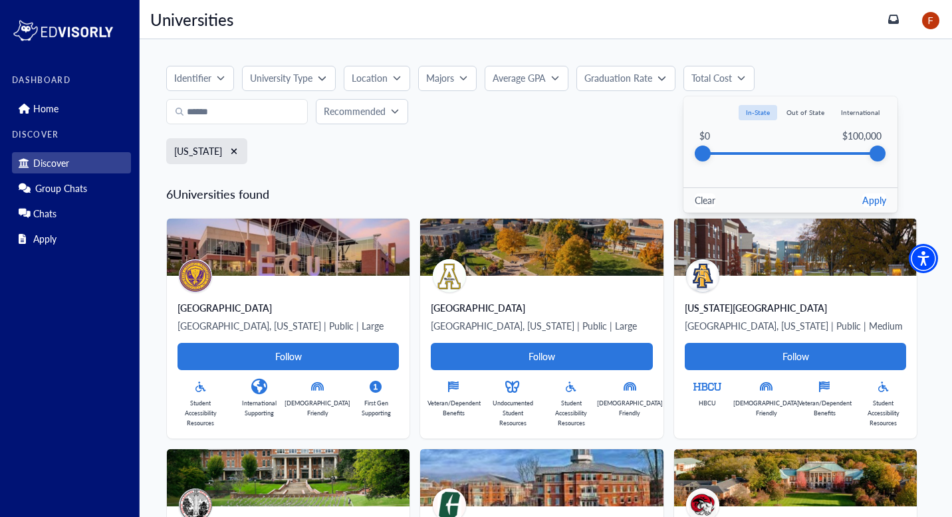
click at [819, 112] on button "Out of State" at bounding box center [805, 112] width 53 height 15
drag, startPoint x: 877, startPoint y: 148, endPoint x: 762, endPoint y: 161, distance: 115.7
click at [762, 161] on div "$33,648" at bounding box center [761, 154] width 16 height 16
click at [873, 197] on button "Apply" at bounding box center [874, 200] width 24 height 14
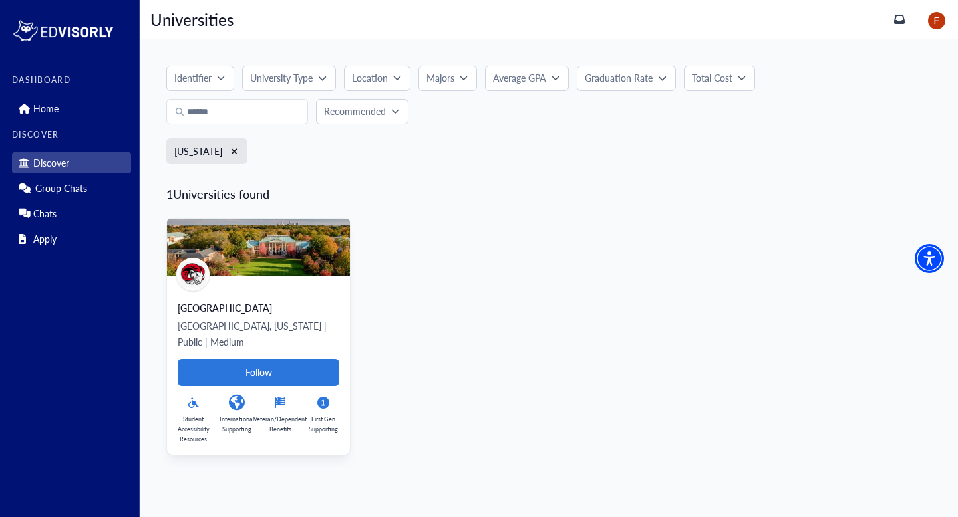
click at [301, 259] on img at bounding box center [258, 247] width 183 height 57
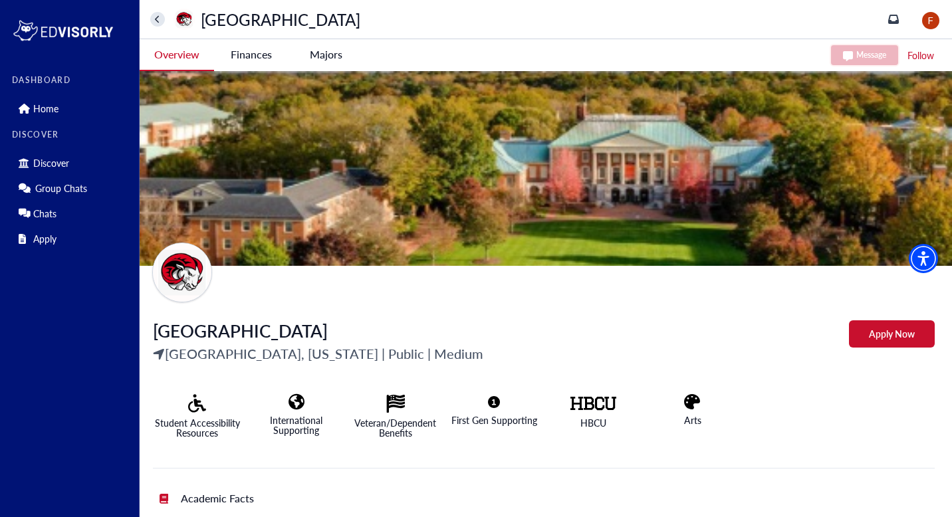
click at [324, 52] on -tag "Majors" at bounding box center [326, 54] width 74 height 31
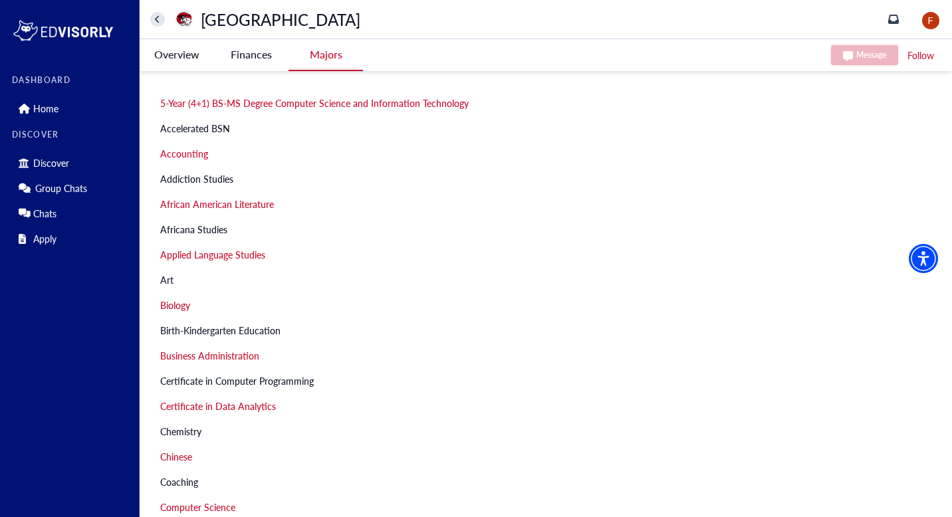
scroll to position [704, 0]
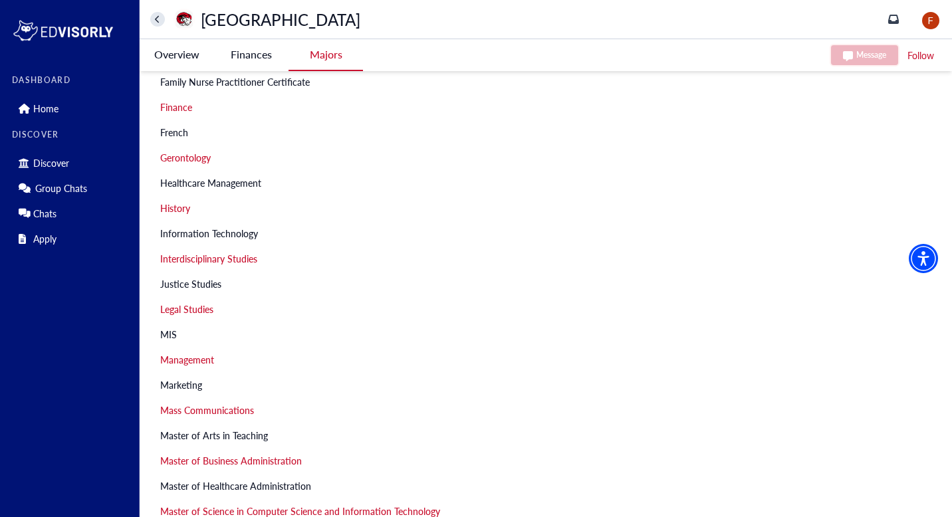
click at [154, 17] on button at bounding box center [157, 19] width 15 height 15
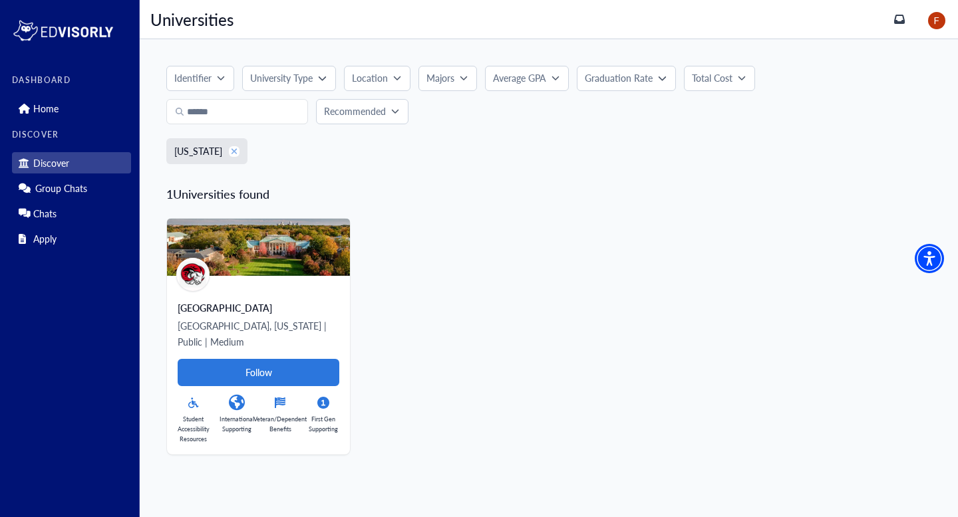
click at [239, 156] on button "button" at bounding box center [234, 151] width 11 height 11
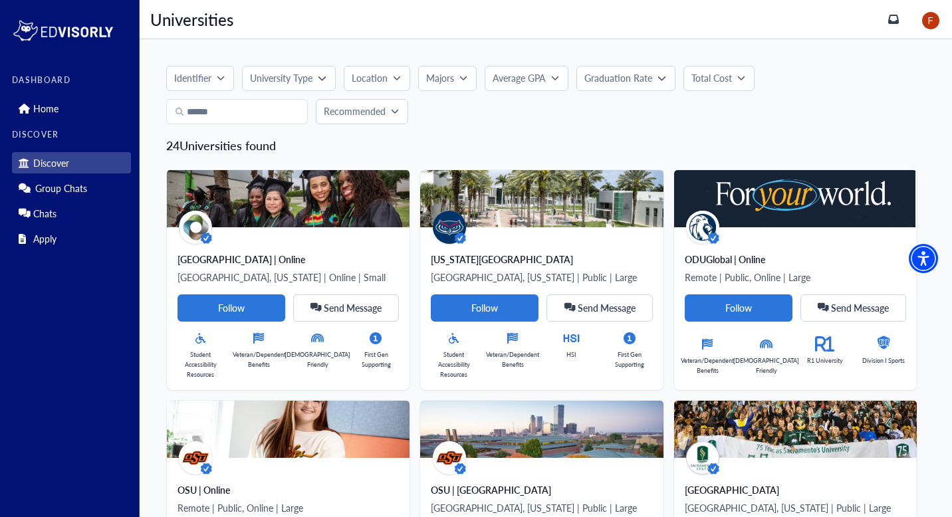
click at [739, 78] on icon "button" at bounding box center [741, 78] width 8 height 8
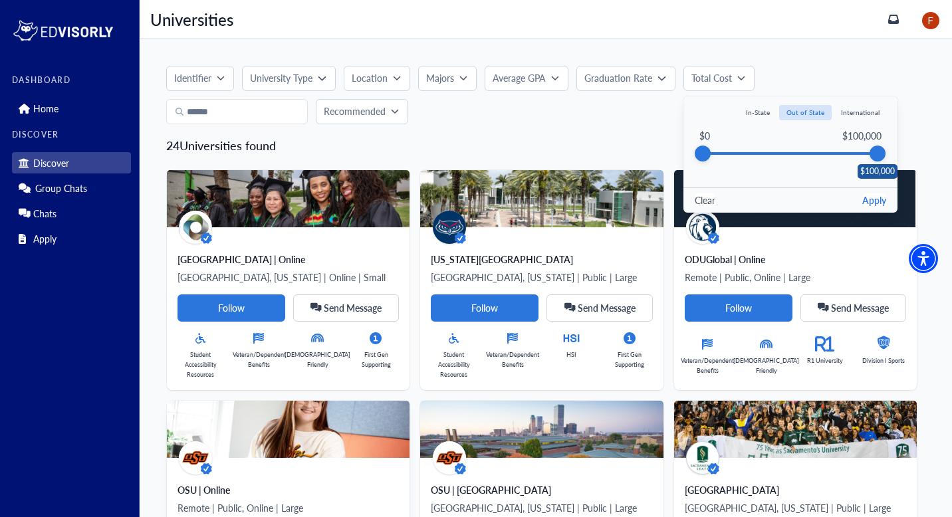
drag, startPoint x: 762, startPoint y: 159, endPoint x: 912, endPoint y: 179, distance: 150.9
click at [874, 202] on button "Apply" at bounding box center [874, 200] width 24 height 14
